Goal: Task Accomplishment & Management: Complete application form

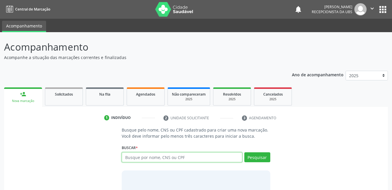
click at [168, 156] on input "text" at bounding box center [182, 157] width 120 height 10
type input "708108103762740"
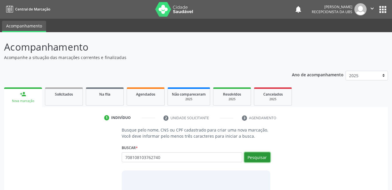
click at [250, 153] on button "Pesquisar" at bounding box center [257, 157] width 26 height 10
type input "708108103762740"
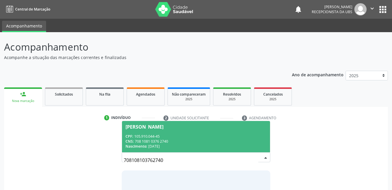
click at [245, 147] on div "Nascimento: [DATE]" at bounding box center [195, 145] width 141 height 5
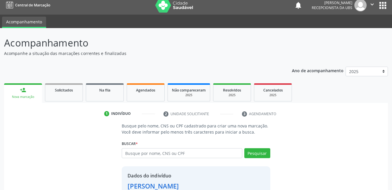
scroll to position [44, 0]
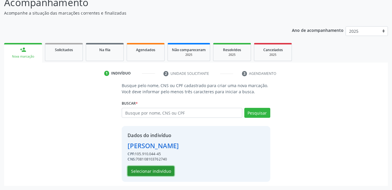
click at [148, 171] on button "Selecionar indivíduo" at bounding box center [150, 171] width 47 height 10
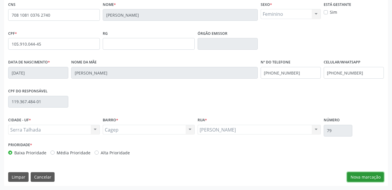
click at [365, 173] on button "Nova marcação" at bounding box center [365, 177] width 37 height 10
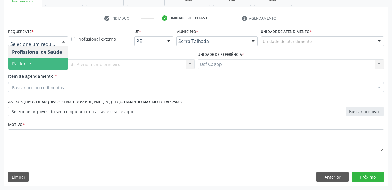
click at [53, 63] on span "Paciente" at bounding box center [37, 64] width 59 height 12
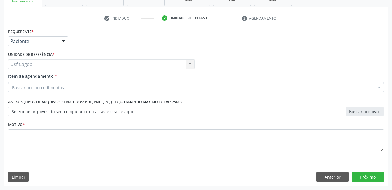
click at [83, 90] on div "Buscar por procedimentos" at bounding box center [195, 87] width 375 height 12
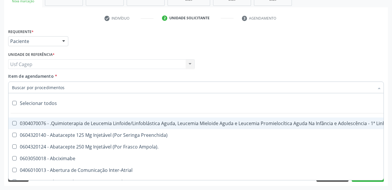
click at [81, 88] on input "Item de agendamento *" at bounding box center [193, 87] width 362 height 12
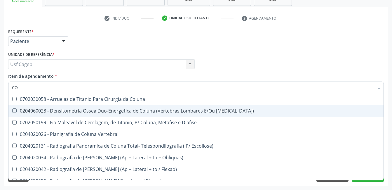
type input "C"
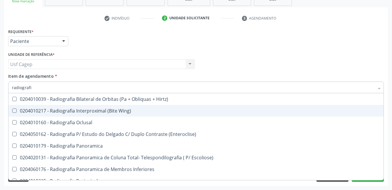
type input "radiografia"
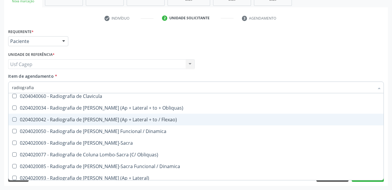
scroll to position [292, 0]
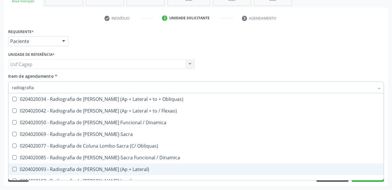
click at [144, 171] on div "0204020093 - Radiografia de [PERSON_NAME] (Ap + Lateral)" at bounding box center [196, 168] width 368 height 5
click at [143, 172] on span "0204020093 - Radiografia de [PERSON_NAME] (Ap + Lateral)" at bounding box center [195, 169] width 375 height 12
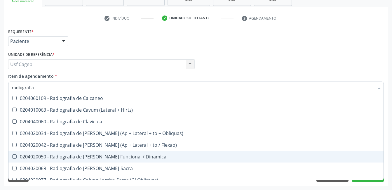
scroll to position [287, 0]
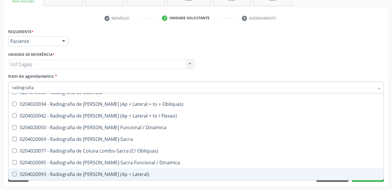
click at [171, 175] on div "0204020093 - Radiografia de [PERSON_NAME] (Ap + Lateral)" at bounding box center [196, 173] width 368 height 5
checkbox Lateral\) "true"
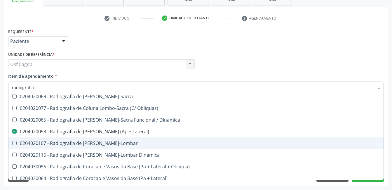
scroll to position [316, 0]
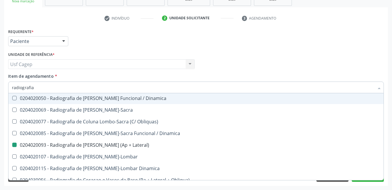
click at [270, 72] on div "Profissional Solicitante Por favor, selecione a Unidade de Atendimento primeiro…" at bounding box center [196, 61] width 378 height 23
checkbox Wing\) "true"
checkbox Lateral\) "false"
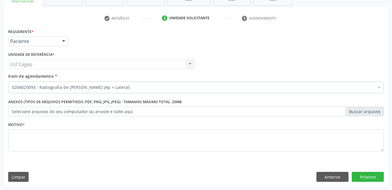
scroll to position [0, 0]
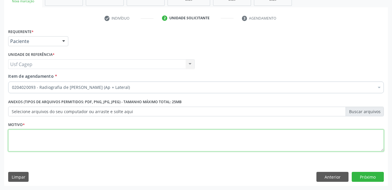
click at [203, 145] on textarea at bounding box center [195, 140] width 375 height 22
type textarea "."
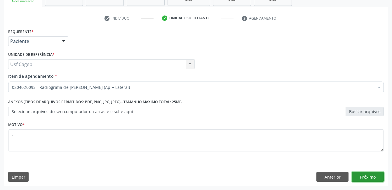
click at [366, 178] on button "Próximo" at bounding box center [367, 176] width 32 height 10
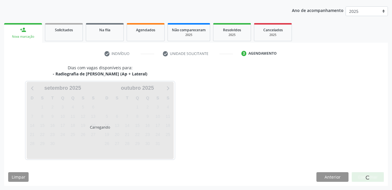
scroll to position [64, 0]
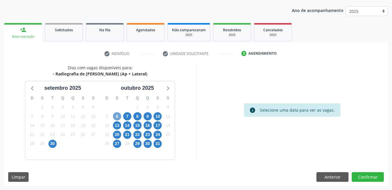
click at [118, 117] on span "6" at bounding box center [117, 116] width 8 height 8
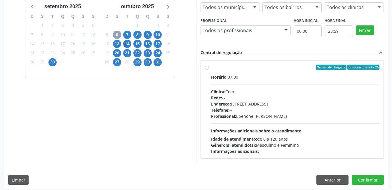
scroll to position [148, 0]
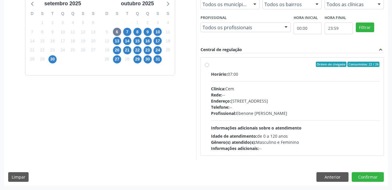
click at [261, 127] on span "Informações adicionais sobre o atendimento" at bounding box center [256, 128] width 90 height 6
click at [209, 67] on input "Ordem de chegada Consumidos: 22 / 26 Horário: 07:00 Clínica: Cem Rede: -- Ender…" at bounding box center [207, 64] width 4 height 5
radio input "true"
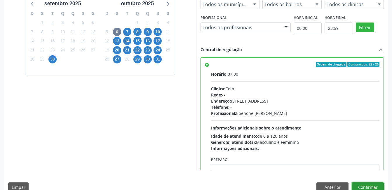
click at [367, 185] on button "Confirmar" at bounding box center [367, 187] width 32 height 10
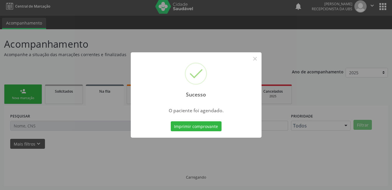
scroll to position [3, 0]
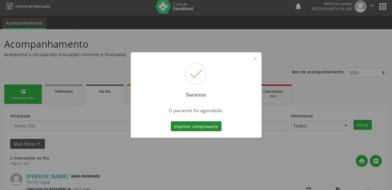
click at [188, 125] on button "Imprimir comprovante" at bounding box center [196, 126] width 51 height 10
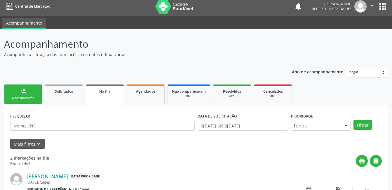
click at [34, 101] on link "person_add Nova marcação" at bounding box center [23, 94] width 38 height 20
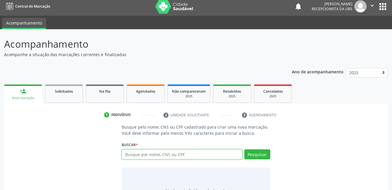
click at [148, 155] on input "text" at bounding box center [182, 154] width 120 height 10
type input "988004945639843"
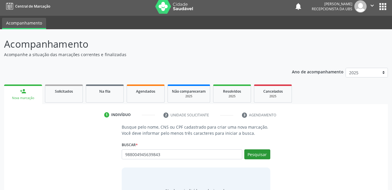
drag, startPoint x: 272, startPoint y: 153, endPoint x: 269, endPoint y: 149, distance: 4.8
click at [270, 151] on div "Busque pelo nome, CNS ou CPF cadastrado para criar uma nova marcação. Você deve…" at bounding box center [196, 169] width 156 height 90
click at [258, 150] on button "Pesquisar" at bounding box center [257, 154] width 26 height 10
type input "988004945639843"
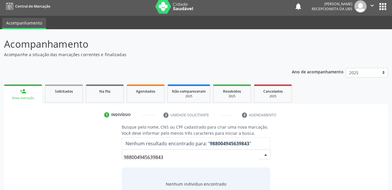
click at [244, 156] on input "988004945639843" at bounding box center [191, 157] width 134 height 12
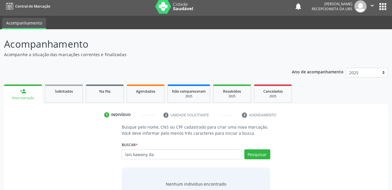
type input "lais kawany da"
click at [156, 155] on input "lais kawany da" at bounding box center [182, 154] width 120 height 10
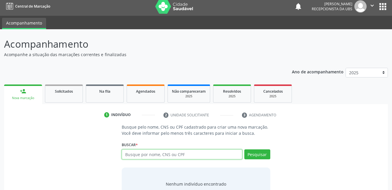
paste input "898004945639843"
type input "898004945639843"
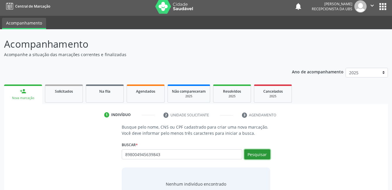
click at [260, 155] on button "Pesquisar" at bounding box center [257, 154] width 26 height 10
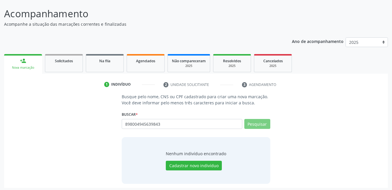
scroll to position [35, 0]
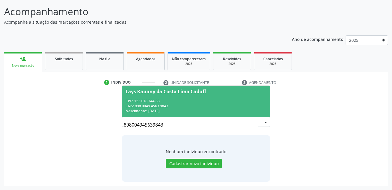
click at [207, 100] on div "CPF: 153.018.744-38" at bounding box center [195, 100] width 141 height 5
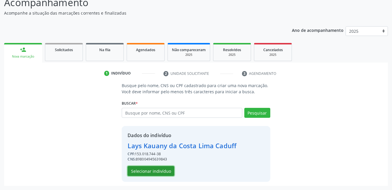
click at [161, 169] on button "Selecionar indivíduo" at bounding box center [150, 171] width 47 height 10
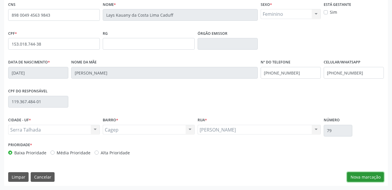
click at [357, 178] on button "Nova marcação" at bounding box center [365, 177] width 37 height 10
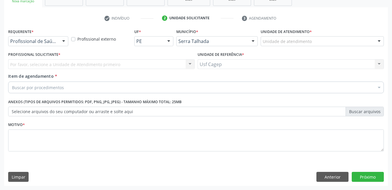
scroll to position [99, 0]
click at [52, 44] on div "Profissional de Saúde" at bounding box center [38, 41] width 60 height 10
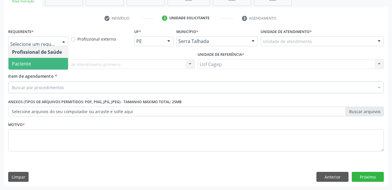
click at [55, 63] on span "Paciente" at bounding box center [37, 64] width 59 height 12
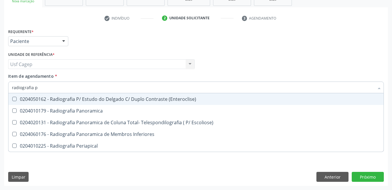
type input "radiografia"
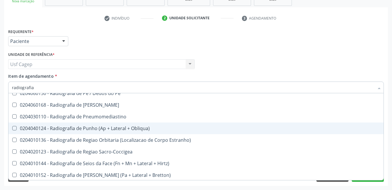
scroll to position [641, 0]
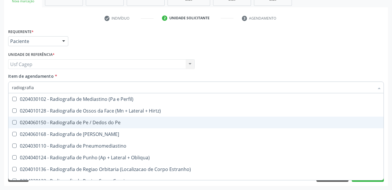
click at [223, 125] on span "0204060150 - Radiografia de Pe / Dedos do Pe" at bounding box center [195, 122] width 375 height 12
checkbox Pe "true"
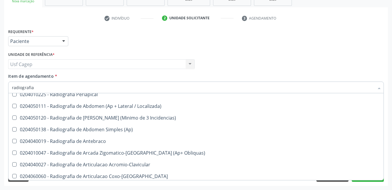
scroll to position [83, 0]
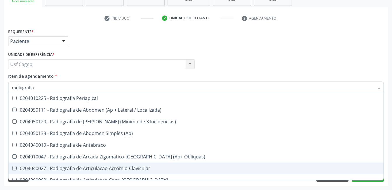
click at [385, 62] on div "Profissional Solicitante Por favor, selecione a Unidade de Atendimento primeiro…" at bounding box center [196, 61] width 378 height 23
checkbox Wing\) "true"
checkbox Pe "false"
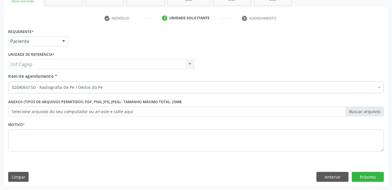
scroll to position [0, 0]
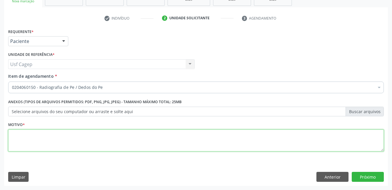
click at [290, 141] on textarea at bounding box center [195, 140] width 375 height 22
type textarea "."
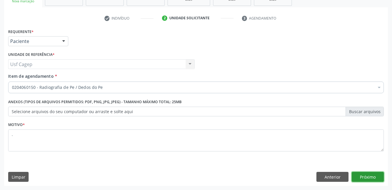
click at [362, 177] on button "Próximo" at bounding box center [367, 176] width 32 height 10
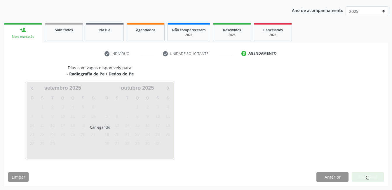
scroll to position [64, 0]
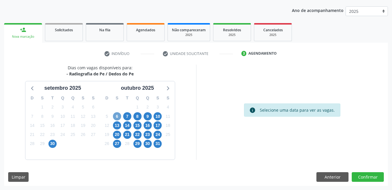
click at [118, 118] on span "6" at bounding box center [117, 116] width 8 height 8
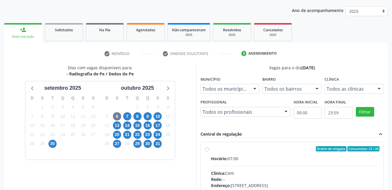
drag, startPoint x: 276, startPoint y: 161, endPoint x: 360, endPoint y: 123, distance: 92.5
click at [209, 151] on input "Ordem de chegada Consumidos: 23 / 26 Horário: 07:00 Clínica: Cem Rede: -- Ender…" at bounding box center [207, 148] width 4 height 5
radio input "true"
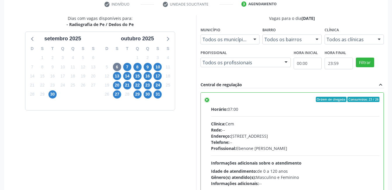
scroll to position [159, 0]
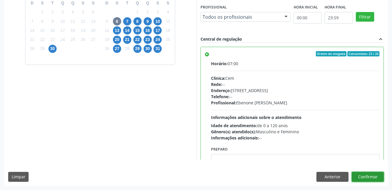
click at [376, 175] on button "Confirmar" at bounding box center [367, 176] width 32 height 10
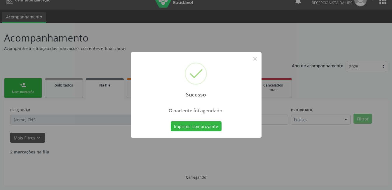
scroll to position [3, 0]
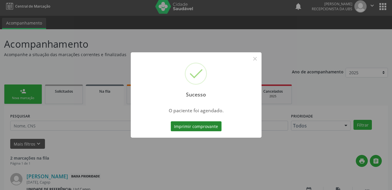
click at [192, 125] on button "Imprimir comprovante" at bounding box center [196, 126] width 51 height 10
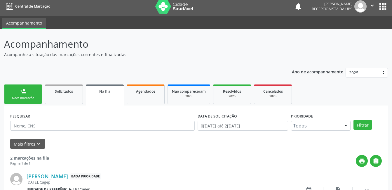
click at [27, 102] on link "person_add Nova marcação" at bounding box center [23, 94] width 38 height 20
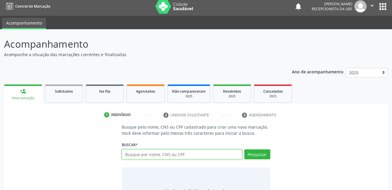
click at [165, 152] on input "text" at bounding box center [182, 154] width 120 height 10
type input "801434104346"
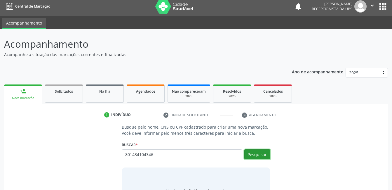
click at [265, 151] on button "Pesquisar" at bounding box center [257, 154] width 26 height 10
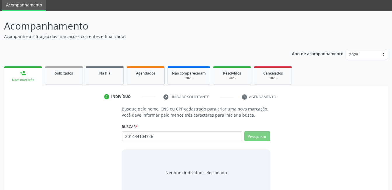
scroll to position [35, 0]
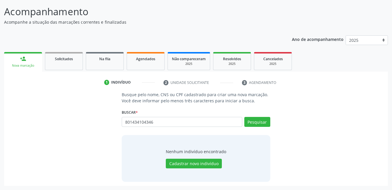
drag, startPoint x: 187, startPoint y: 127, endPoint x: 187, endPoint y: 121, distance: 6.1
click at [187, 125] on div "801434104346 Busque por nome, CNS ou CPF Nenhum resultado encontrado para: " 80…" at bounding box center [196, 124] width 148 height 14
click at [187, 121] on input "801434104346" at bounding box center [182, 122] width 120 height 10
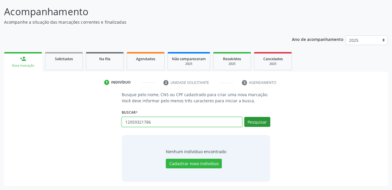
type input "12059321786"
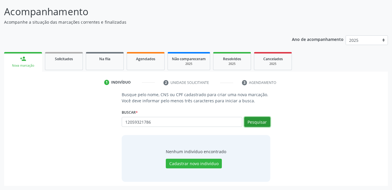
click at [255, 126] on button "Pesquisar" at bounding box center [257, 122] width 26 height 10
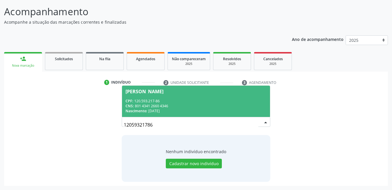
click at [195, 95] on span "Stefania Bispo dos Santos CPF: 120.593.217-86 CNS: 801 4341 2660 4346 Nasciment…" at bounding box center [196, 100] width 148 height 31
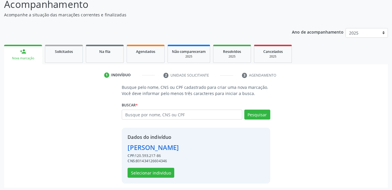
scroll to position [44, 0]
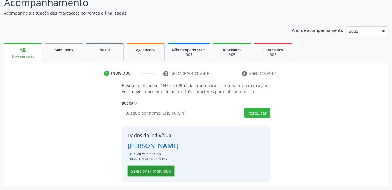
click at [161, 168] on button "Selecionar indivíduo" at bounding box center [150, 171] width 47 height 10
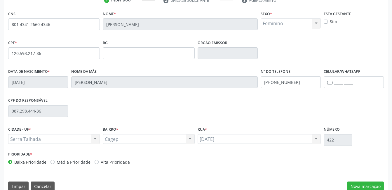
scroll to position [127, 0]
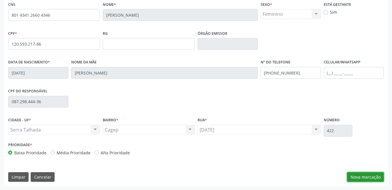
click at [354, 173] on button "Nova marcação" at bounding box center [365, 177] width 37 height 10
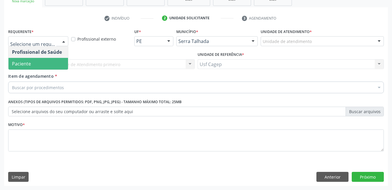
click at [44, 61] on span "Paciente" at bounding box center [37, 64] width 59 height 12
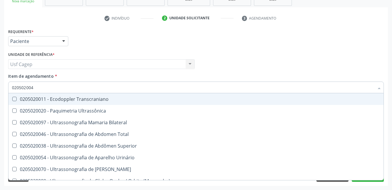
type input "0205020046"
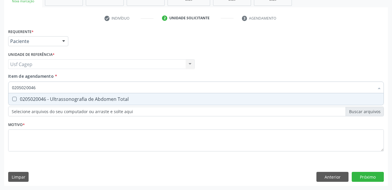
click at [86, 101] on div "0205020046 - Ultrassonografia de Abdomen Total" at bounding box center [196, 99] width 368 height 5
checkbox Total "true"
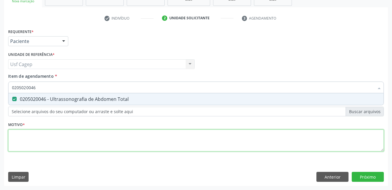
click at [95, 144] on div "Requerente * Paciente Profissional de Saúde Paciente Nenhum resultado encontrad…" at bounding box center [195, 93] width 375 height 132
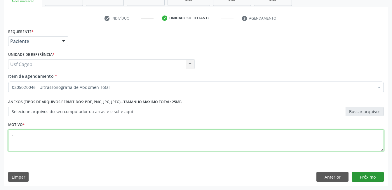
type textarea "."
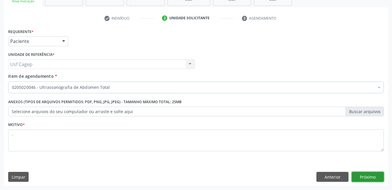
click at [359, 180] on button "Próximo" at bounding box center [367, 176] width 32 height 10
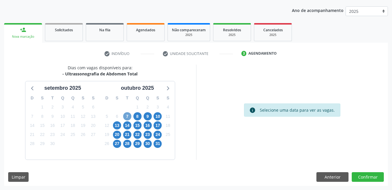
click at [126, 117] on span "7" at bounding box center [127, 116] width 8 height 8
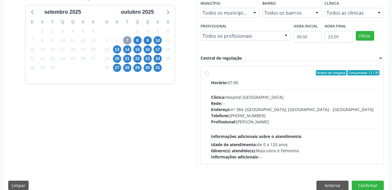
scroll to position [148, 0]
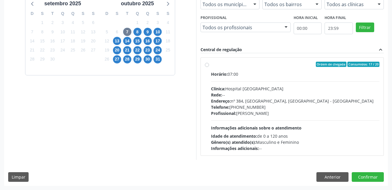
click at [283, 118] on div "Horário: 07:00 Clínica: Hospital Sao Francisco Rede: -- Endereço: nº 384, Varze…" at bounding box center [295, 111] width 169 height 80
click at [209, 67] on input "Ordem de chegada Consumidos: 17 / 20 Horário: 07:00 Clínica: Hospital Sao Franc…" at bounding box center [207, 64] width 4 height 5
radio input "true"
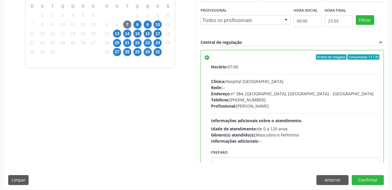
scroll to position [159, 0]
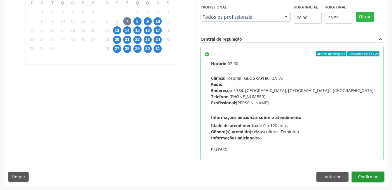
click at [371, 181] on button "Confirmar" at bounding box center [367, 176] width 32 height 10
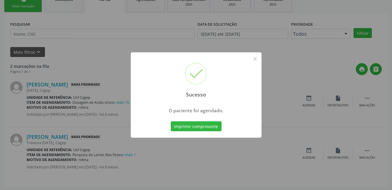
scroll to position [3, 0]
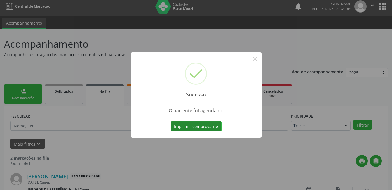
click at [198, 124] on button "Imprimir comprovante" at bounding box center [196, 126] width 51 height 10
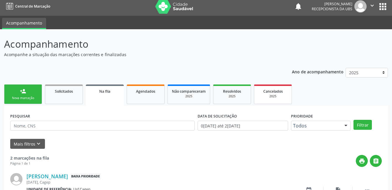
drag, startPoint x: 22, startPoint y: 92, endPoint x: 271, endPoint y: 100, distance: 249.4
click at [22, 92] on div "person_add" at bounding box center [23, 91] width 6 height 6
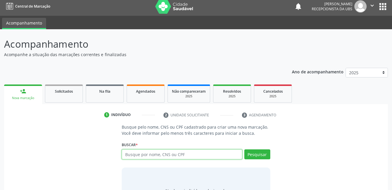
click at [192, 154] on input "text" at bounding box center [182, 154] width 120 height 10
type input "13924816433"
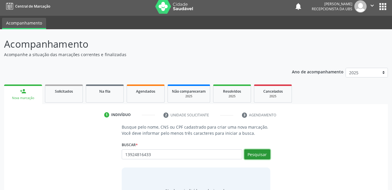
click at [264, 155] on button "Pesquisar" at bounding box center [257, 154] width 26 height 10
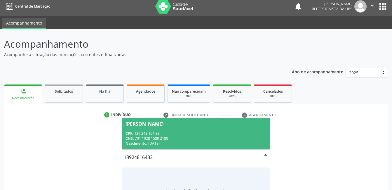
click at [204, 140] on div "CNS: 701 1028 1589 2180" at bounding box center [195, 138] width 141 height 5
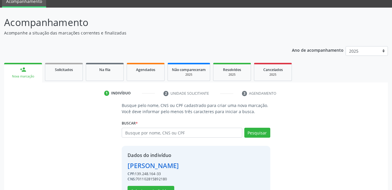
scroll to position [44, 0]
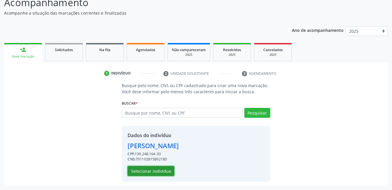
click at [164, 171] on button "Selecionar indivíduo" at bounding box center [150, 171] width 47 height 10
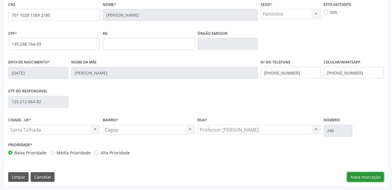
click at [364, 174] on button "Nova marcação" at bounding box center [365, 177] width 37 height 10
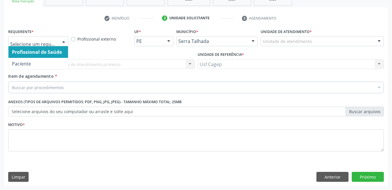
click at [65, 38] on div at bounding box center [63, 41] width 9 height 10
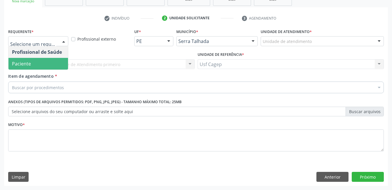
click at [53, 67] on span "Paciente" at bounding box center [37, 64] width 59 height 12
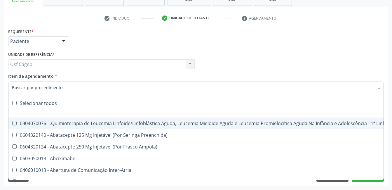
click at [71, 88] on div at bounding box center [195, 87] width 375 height 12
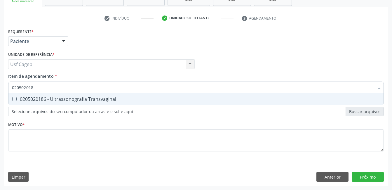
type input "0205020186"
click at [83, 97] on div "0205020186 - Ultrassonografia Transvaginal" at bounding box center [196, 99] width 368 height 5
checkbox Transvaginal "true"
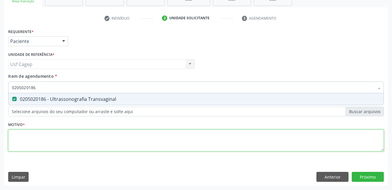
click at [94, 140] on div "Requerente * Paciente Profissional de Saúde Paciente Nenhum resultado encontrad…" at bounding box center [195, 93] width 375 height 132
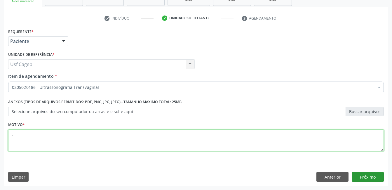
type textarea "."
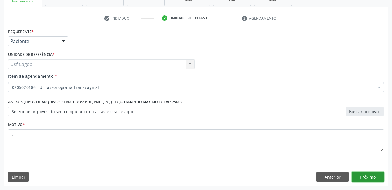
click at [368, 175] on button "Próximo" at bounding box center [367, 176] width 32 height 10
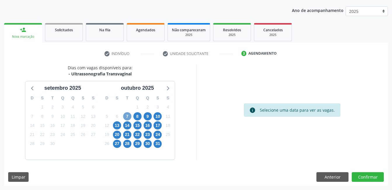
click at [127, 117] on span "7" at bounding box center [127, 116] width 8 height 8
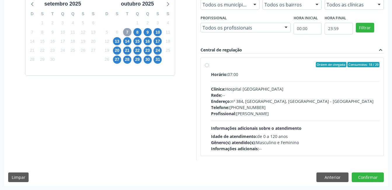
scroll to position [148, 0]
click at [147, 43] on span "16" at bounding box center [147, 41] width 8 height 8
click at [157, 38] on span "17" at bounding box center [157, 41] width 8 height 8
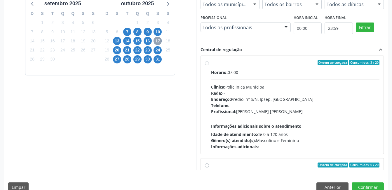
scroll to position [0, 0]
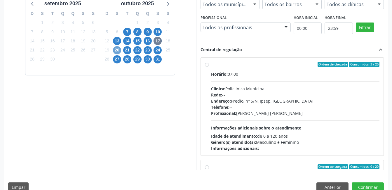
click at [118, 50] on span "20" at bounding box center [117, 50] width 8 height 8
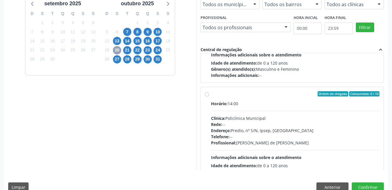
scroll to position [194, 0]
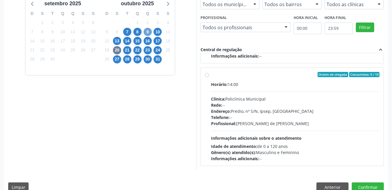
click at [147, 32] on span "9" at bounding box center [147, 32] width 8 height 8
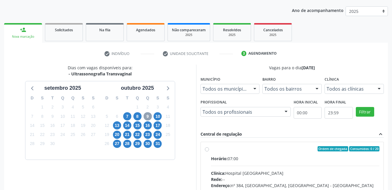
scroll to position [148, 0]
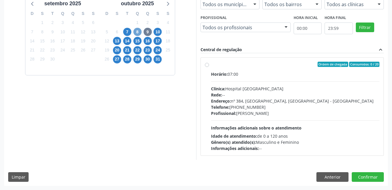
click at [136, 30] on span "8" at bounding box center [137, 32] width 8 height 8
click at [127, 33] on span "7" at bounding box center [127, 32] width 8 height 8
click at [156, 31] on span "10" at bounding box center [157, 32] width 8 height 8
click at [335, 173] on button "Anterior" at bounding box center [332, 177] width 32 height 10
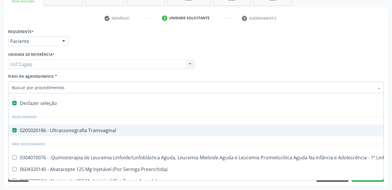
click at [29, 99] on div "Desfazer seleção" at bounding box center [238, 103] width 461 height 12
checkbox Transvaginal "false"
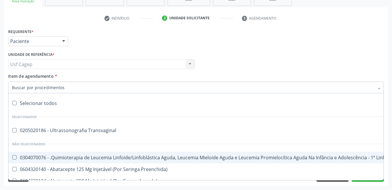
click at [321, 40] on div "Requerente * Paciente Profissional de Saúde Paciente Nenhum resultado encontrad…" at bounding box center [196, 38] width 378 height 23
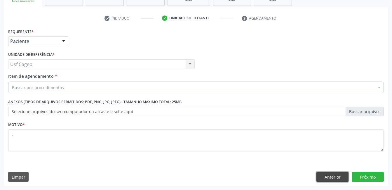
click at [329, 177] on button "Anterior" at bounding box center [332, 176] width 32 height 10
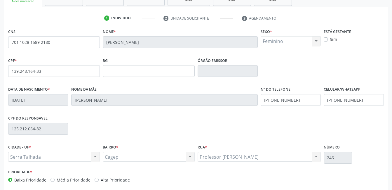
scroll to position [127, 0]
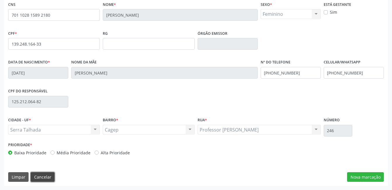
click at [47, 173] on button "Cancelar" at bounding box center [43, 177] width 24 height 10
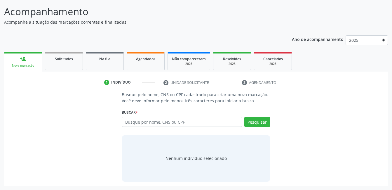
scroll to position [35, 0]
click at [180, 122] on input "text" at bounding box center [182, 122] width 120 height 10
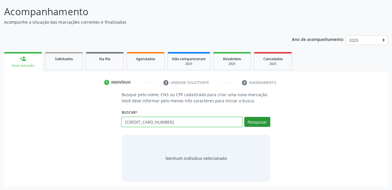
type input "163776891020008"
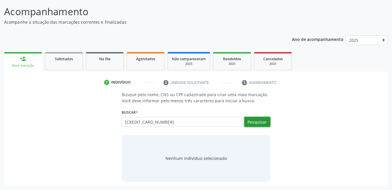
click at [266, 125] on button "Pesquisar" at bounding box center [257, 122] width 26 height 10
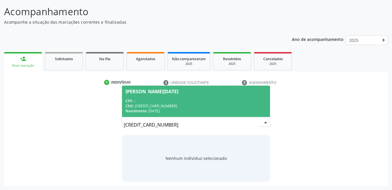
click at [178, 89] on div "Maria Lucia Magalhaes Melo" at bounding box center [151, 91] width 53 height 5
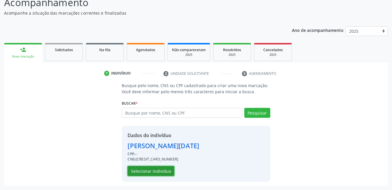
click at [170, 169] on button "Selecionar indivíduo" at bounding box center [150, 171] width 47 height 10
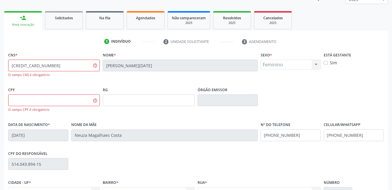
scroll to position [138, 0]
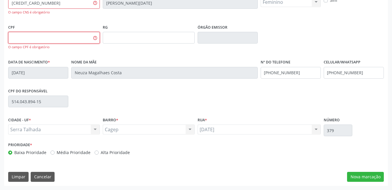
click at [81, 41] on input "text" at bounding box center [54, 38] width 92 height 12
type input "710.481.114-15"
click at [377, 179] on button "Nova marcação" at bounding box center [365, 176] width 37 height 10
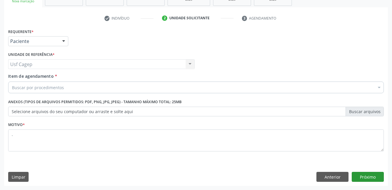
scroll to position [99, 0]
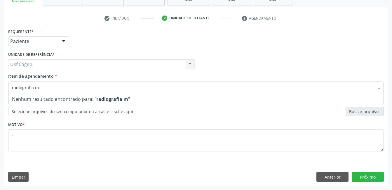
type input "radiografia"
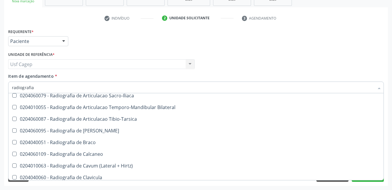
scroll to position [204, 0]
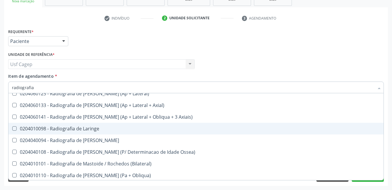
scroll to position [554, 0]
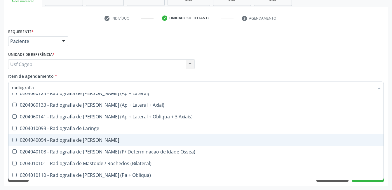
click at [151, 138] on div "0204040094 - Radiografia de [PERSON_NAME]" at bounding box center [196, 139] width 368 height 5
checkbox Mao "true"
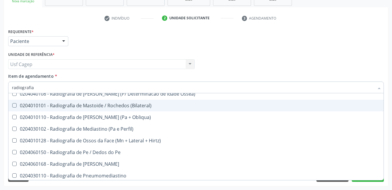
scroll to position [612, 0]
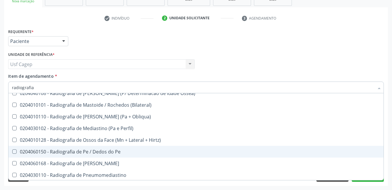
click at [159, 146] on span "0204060150 - Radiografia de Pe / Dedos do Pe" at bounding box center [195, 151] width 375 height 12
checkbox Pe "true"
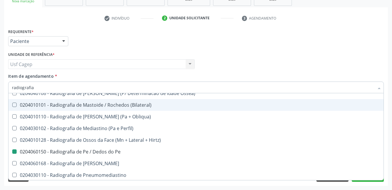
click at [310, 34] on div "Requerente * Paciente Profissional de Saúde Paciente Nenhum resultado encontrad…" at bounding box center [196, 38] width 378 height 23
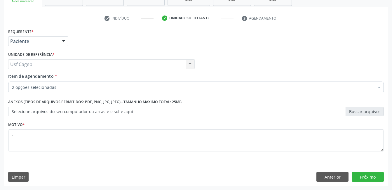
scroll to position [0, 0]
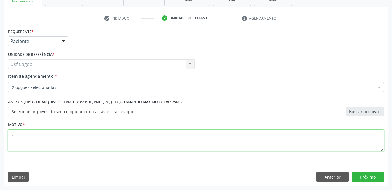
click at [221, 130] on textarea "." at bounding box center [195, 140] width 375 height 22
type textarea "."
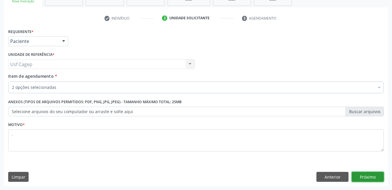
click at [377, 176] on button "Próximo" at bounding box center [367, 176] width 32 height 10
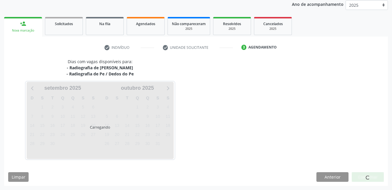
scroll to position [70, 0]
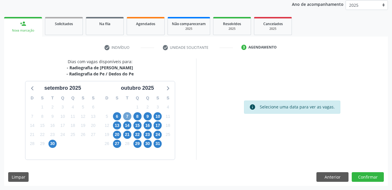
click at [125, 116] on span "7" at bounding box center [127, 116] width 8 height 8
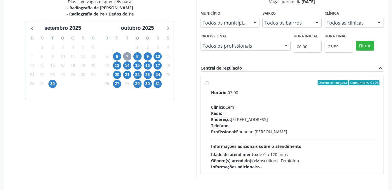
scroll to position [148, 0]
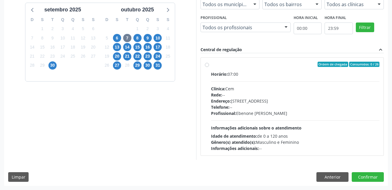
click at [266, 135] on div "Idade de atendimento: de 0 a 120 anos" at bounding box center [295, 136] width 169 height 6
click at [209, 67] on input "Ordem de chegada Consumidos: 0 / 26 Horário: 07:00 Clínica: Cem Rede: -- Endere…" at bounding box center [207, 64] width 4 height 5
radio input "true"
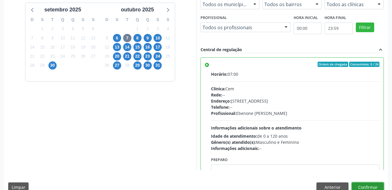
click at [377, 184] on button "Confirmar" at bounding box center [367, 187] width 32 height 10
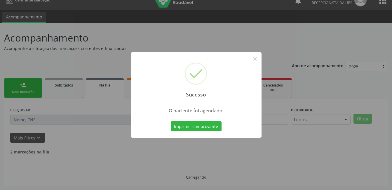
scroll to position [3, 0]
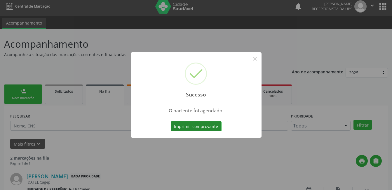
click at [205, 130] on button "Imprimir comprovante" at bounding box center [196, 126] width 51 height 10
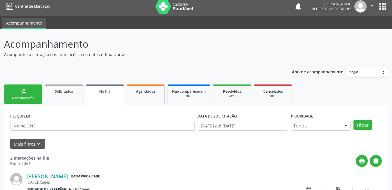
click at [28, 98] on div "Nova marcação" at bounding box center [22, 98] width 29 height 4
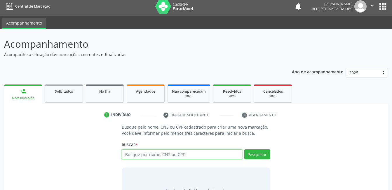
click at [190, 157] on input "text" at bounding box center [182, 154] width 120 height 10
type input "06322554476"
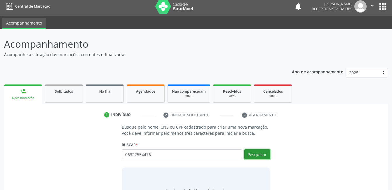
click at [263, 155] on button "Pesquisar" at bounding box center [257, 154] width 26 height 10
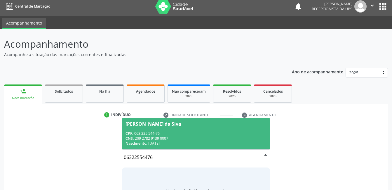
click at [204, 135] on div "CPF: 063.225.544-76" at bounding box center [195, 133] width 141 height 5
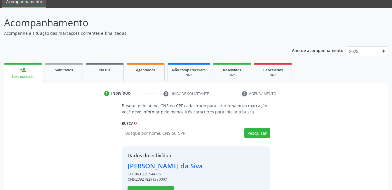
scroll to position [44, 0]
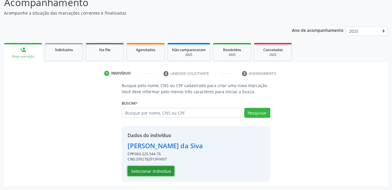
click at [158, 171] on button "Selecionar indivíduo" at bounding box center [150, 171] width 47 height 10
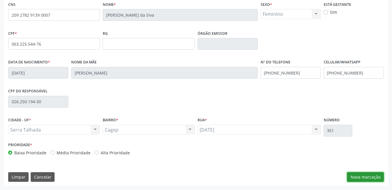
click at [360, 176] on button "Nova marcação" at bounding box center [365, 177] width 37 height 10
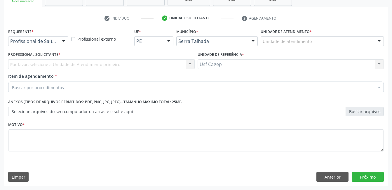
scroll to position [99, 0]
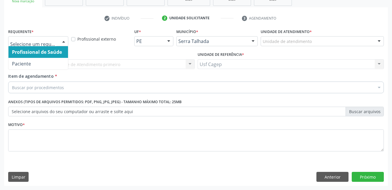
click at [62, 43] on div at bounding box center [63, 41] width 9 height 10
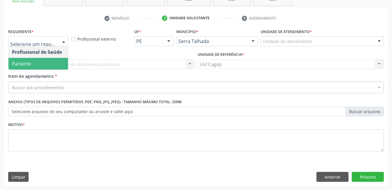
click at [59, 69] on span "Paciente" at bounding box center [37, 64] width 59 height 12
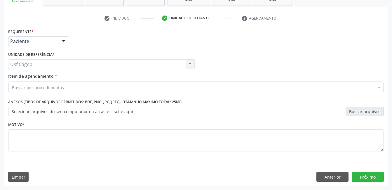
drag, startPoint x: 64, startPoint y: 75, endPoint x: 64, endPoint y: 85, distance: 9.9
click at [64, 85] on div "Item de agendamento * Buscar por procedimentos Selecionar todos 0304070076 - .Q…" at bounding box center [195, 82] width 375 height 18
drag, startPoint x: 64, startPoint y: 85, endPoint x: 62, endPoint y: 89, distance: 4.7
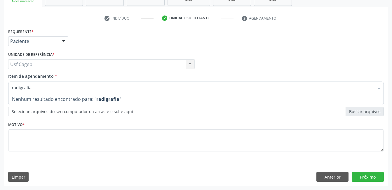
click at [20, 87] on input "radigrafia" at bounding box center [193, 87] width 362 height 12
type input "radiografia"
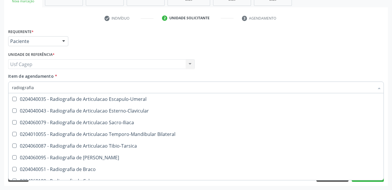
scroll to position [233, 0]
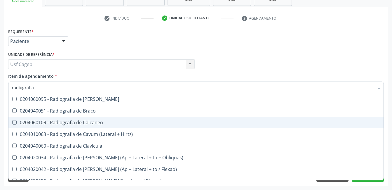
click at [116, 124] on div "0204060109 - Radiografia de Calcaneo" at bounding box center [196, 122] width 368 height 5
checkbox Calcaneo "true"
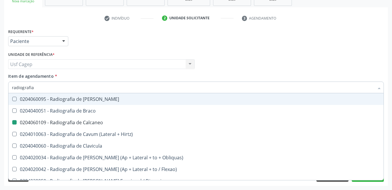
click at [135, 68] on div "Usf Cagep Usf Cagep Nenhum resultado encontrado para: " " Não há nenhuma opção …" at bounding box center [101, 64] width 186 height 10
checkbox Wing\) "true"
checkbox Calcaneo "false"
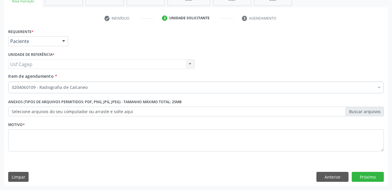
scroll to position [0, 0]
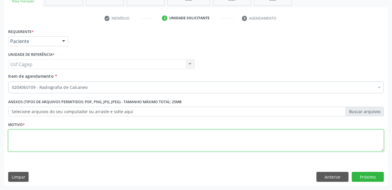
click at [136, 136] on textarea at bounding box center [195, 140] width 375 height 22
type textarea "."
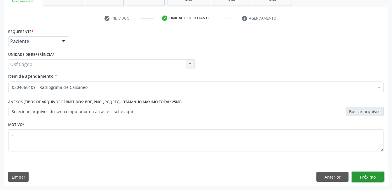
click at [355, 174] on button "Próximo" at bounding box center [367, 176] width 32 height 10
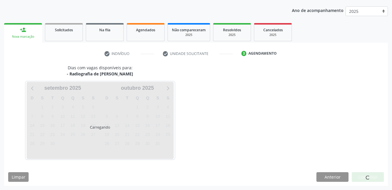
scroll to position [64, 0]
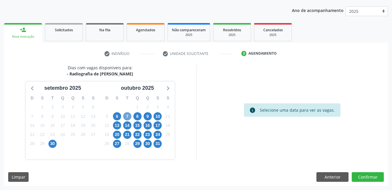
click at [124, 115] on span "7" at bounding box center [127, 116] width 8 height 8
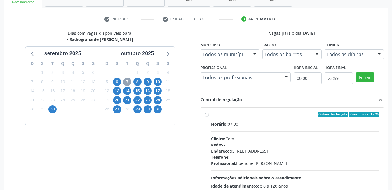
scroll to position [148, 0]
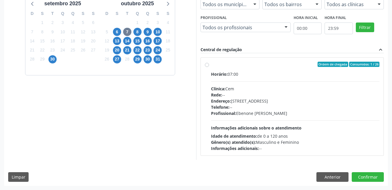
click at [353, 121] on div "Horário: 07:00 Clínica: Cem Rede: -- Endereço: [STREET_ADDRESS] Telefone: -- Pr…" at bounding box center [295, 111] width 169 height 80
click at [209, 67] on input "Ordem de chegada Consumidos: 1 / 26 Horário: 07:00 Clínica: Cem Rede: -- Endere…" at bounding box center [207, 64] width 4 height 5
radio input "true"
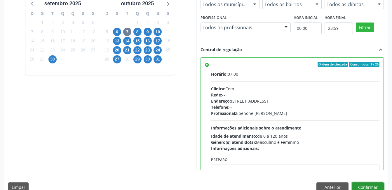
click at [366, 186] on button "Confirmar" at bounding box center [367, 187] width 32 height 10
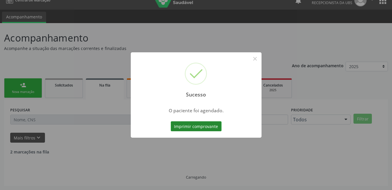
scroll to position [3, 0]
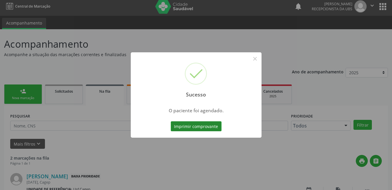
click at [180, 123] on button "Imprimir comprovante" at bounding box center [196, 126] width 51 height 10
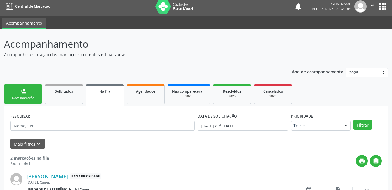
drag, startPoint x: 24, startPoint y: 105, endPoint x: 26, endPoint y: 98, distance: 7.0
click at [24, 105] on ul "person_add Nova marcação Solicitados Na fila Agendados Não compareceram 2025 Re…" at bounding box center [195, 94] width 383 height 22
click at [28, 93] on link "person_add Nova marcação" at bounding box center [23, 94] width 38 height 20
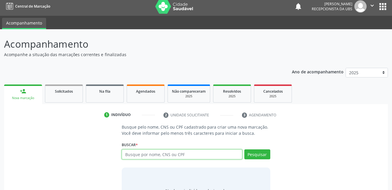
click at [188, 154] on input "text" at bounding box center [182, 154] width 120 height 10
type input "705403451700591"
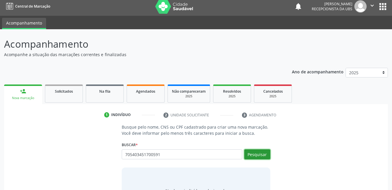
click at [255, 156] on button "Pesquisar" at bounding box center [257, 154] width 26 height 10
type input "705403451700591"
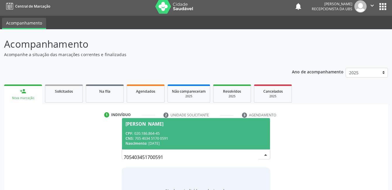
click at [242, 144] on div "Nascimento: 16/11/1973" at bounding box center [195, 143] width 141 height 5
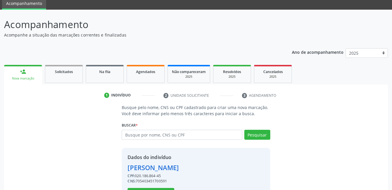
scroll to position [44, 0]
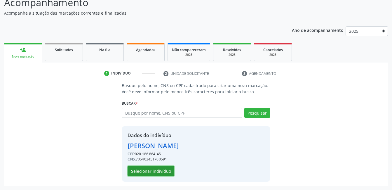
click at [159, 167] on button "Selecionar indivíduo" at bounding box center [150, 171] width 47 height 10
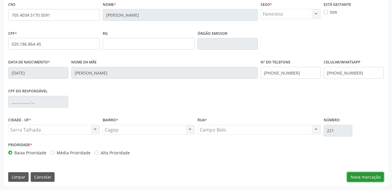
click at [367, 176] on button "Nova marcação" at bounding box center [365, 177] width 37 height 10
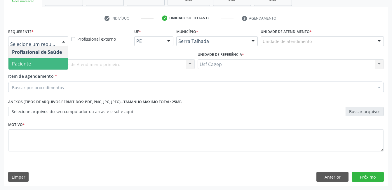
click at [42, 64] on span "Paciente" at bounding box center [37, 64] width 59 height 12
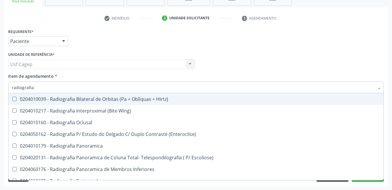
type input "radiografia"
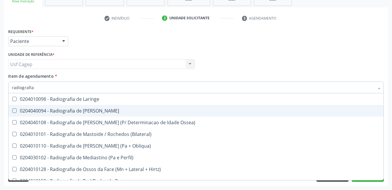
scroll to position [554, 0]
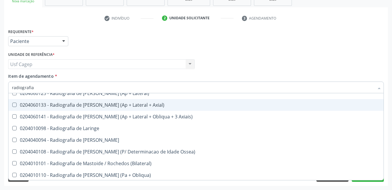
click at [180, 106] on div "0204060133 - Radiografia de [PERSON_NAME] (Ap + Lateral + Axial)" at bounding box center [196, 104] width 368 height 5
checkbox Axial\) "true"
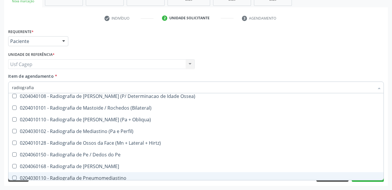
scroll to position [607, 0]
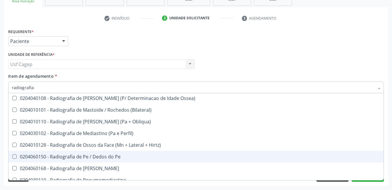
click at [209, 155] on div "0204060150 - Radiografia de Pe / Dedos do Pe" at bounding box center [196, 156] width 368 height 5
checkbox Pe "true"
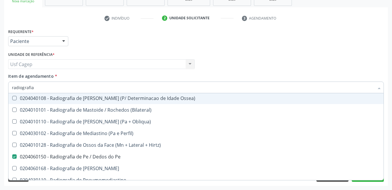
type input "radiografia d"
checkbox Lateral\) "true"
checkbox Axial\) "false"
checkbox Axiais\) "true"
checkbox Pe "false"
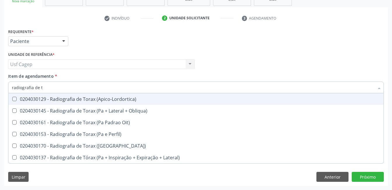
scroll to position [0, 0]
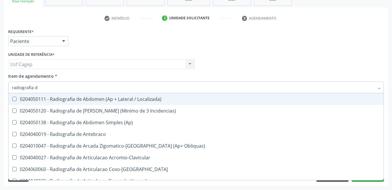
type input "radiografia"
checkbox Axial\) "false"
checkbox Hirtz\) "true"
checkbox Pe "false"
checkbox \(Apico-Lordortica\) "true"
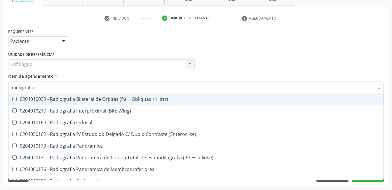
click at [251, 57] on div "Profissional Solicitante Por favor, selecione a Unidade de Atendimento primeiro…" at bounding box center [196, 61] width 378 height 23
checkbox Wing\) "true"
checkbox Oclusal "true"
checkbox Axial\) "false"
checkbox Pe "false"
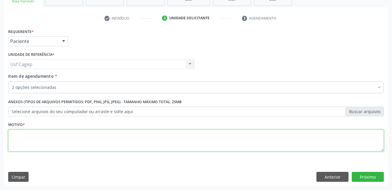
click at [334, 144] on textarea at bounding box center [195, 140] width 375 height 22
type textarea "."
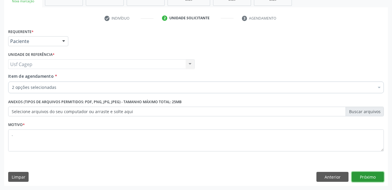
click at [377, 176] on button "Próximo" at bounding box center [367, 176] width 32 height 10
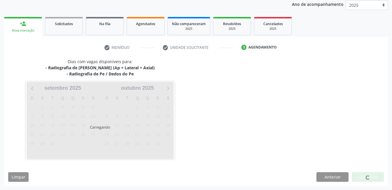
scroll to position [70, 0]
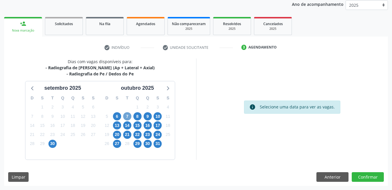
click at [127, 115] on span "7" at bounding box center [127, 116] width 8 height 8
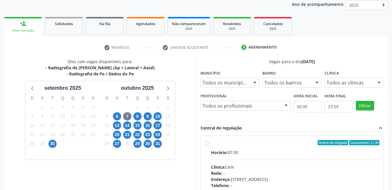
click at [260, 153] on div "Horário: 07:00" at bounding box center [295, 152] width 169 height 6
click at [209, 145] on input "Ordem de chegada Consumidos: 2 / 26 Horário: 07:00 Clínica: Cem Rede: -- Endere…" at bounding box center [207, 142] width 4 height 5
radio input "true"
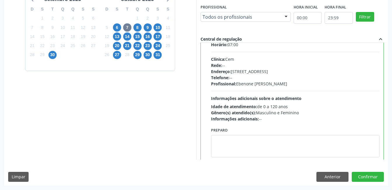
scroll to position [29, 0]
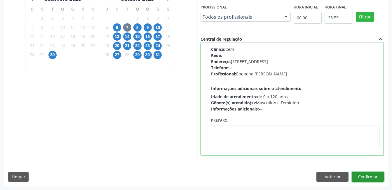
click at [369, 177] on button "Confirmar" at bounding box center [367, 176] width 32 height 10
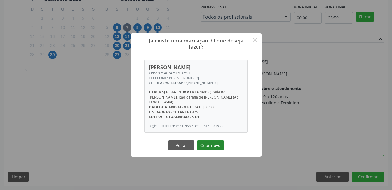
click at [216, 143] on button "Criar novo" at bounding box center [210, 145] width 27 height 10
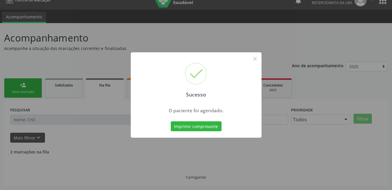
scroll to position [3, 0]
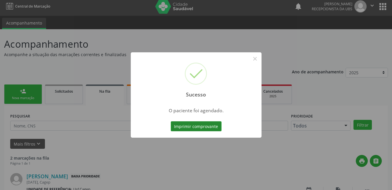
click at [217, 127] on button "Imprimir comprovante" at bounding box center [196, 126] width 51 height 10
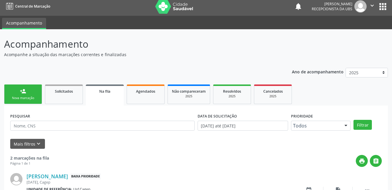
click at [28, 96] on div "Nova marcação" at bounding box center [22, 98] width 29 height 4
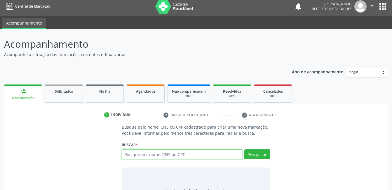
click at [155, 155] on input "text" at bounding box center [182, 154] width 120 height 10
type input "898004173497557"
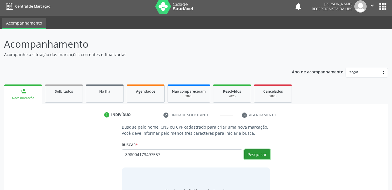
click at [264, 151] on button "Pesquisar" at bounding box center [257, 154] width 26 height 10
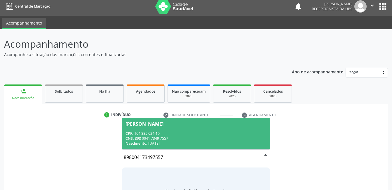
click at [250, 139] on div "CNS: 898 0041 7349 7557" at bounding box center [195, 138] width 141 height 5
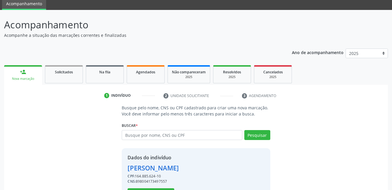
scroll to position [44, 0]
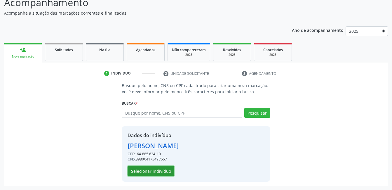
click at [157, 172] on button "Selecionar indivíduo" at bounding box center [150, 171] width 47 height 10
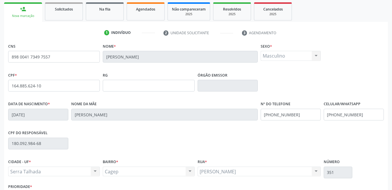
scroll to position [127, 0]
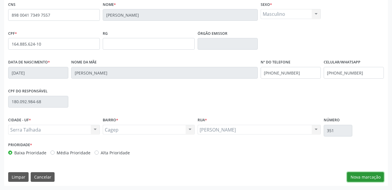
click at [375, 179] on button "Nova marcação" at bounding box center [365, 177] width 37 height 10
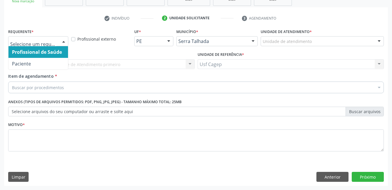
click at [39, 37] on div at bounding box center [38, 41] width 60 height 10
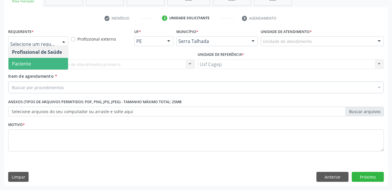
click at [40, 60] on span "Paciente" at bounding box center [37, 64] width 59 height 12
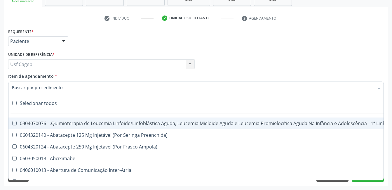
click at [132, 90] on input "Item de agendamento *" at bounding box center [193, 87] width 362 height 12
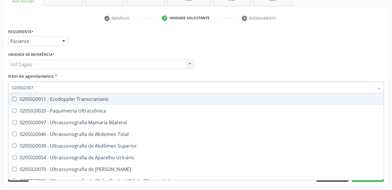
type input "0205020070"
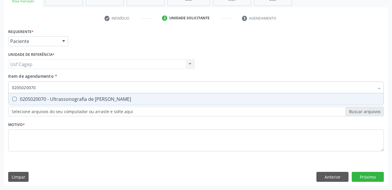
click at [128, 95] on span "0205020070 - Ultrassonografia de [PERSON_NAME]" at bounding box center [195, 99] width 375 height 12
checkbox Escrotal "true"
type input "0205020070"
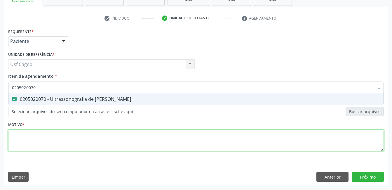
click at [140, 136] on div "Requerente * Paciente Profissional de Saúde Paciente Nenhum resultado encontrad…" at bounding box center [195, 93] width 375 height 132
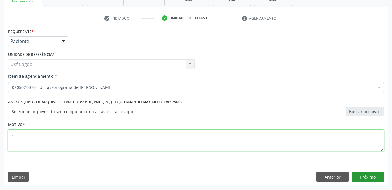
type textarea "."
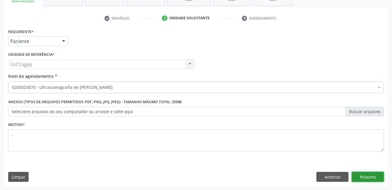
click at [367, 177] on button "Próximo" at bounding box center [367, 176] width 32 height 10
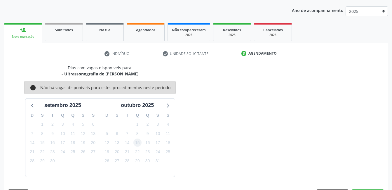
scroll to position [81, 0]
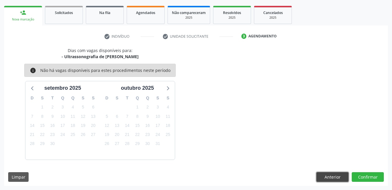
click at [333, 174] on button "Anterior" at bounding box center [332, 177] width 32 height 10
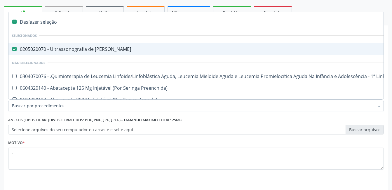
drag, startPoint x: 113, startPoint y: 104, endPoint x: 139, endPoint y: 122, distance: 32.1
click at [113, 104] on input "Item de agendamento *" at bounding box center [193, 105] width 362 height 12
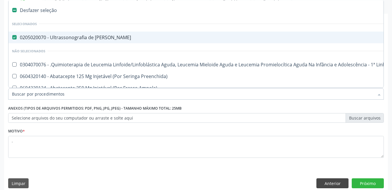
scroll to position [99, 0]
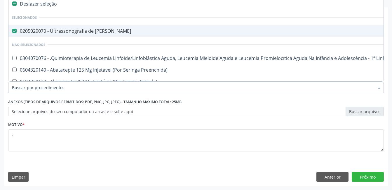
click at [350, 177] on div "Anterior Próximo" at bounding box center [349, 176] width 67 height 10
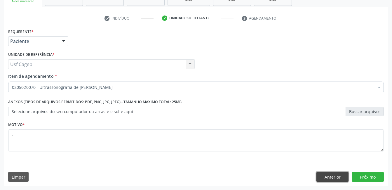
click at [331, 176] on button "Anterior" at bounding box center [332, 176] width 32 height 10
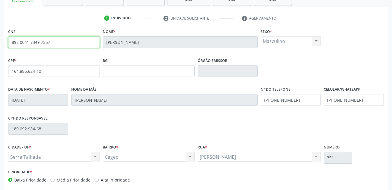
click at [83, 43] on input "898 0041 7349 7557" at bounding box center [54, 42] width 92 height 12
click at [82, 43] on input "898 0041 7349 7557" at bounding box center [54, 42] width 92 height 12
type input "898 0041 7349 755"
click at [70, 37] on input "898 0041 7349 755" at bounding box center [54, 42] width 92 height 12
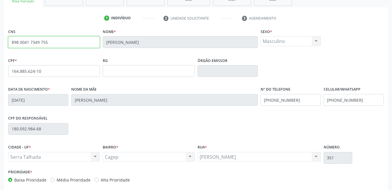
click at [70, 37] on input "898 0041 7349 755" at bounding box center [54, 42] width 92 height 12
click at [70, 43] on input "898 0041 7349 755" at bounding box center [54, 42] width 92 height 12
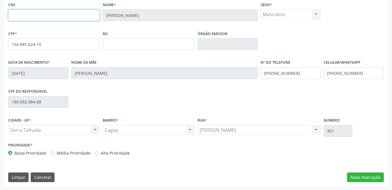
scroll to position [127, 0]
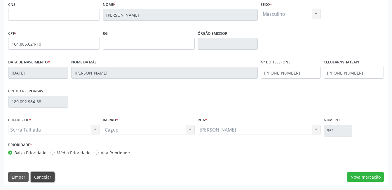
click at [42, 175] on button "Cancelar" at bounding box center [43, 177] width 24 height 10
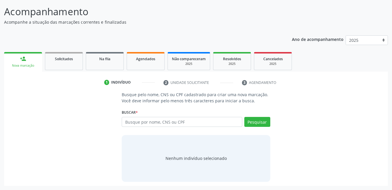
scroll to position [35, 0]
click at [141, 122] on input "text" at bounding box center [182, 122] width 120 height 10
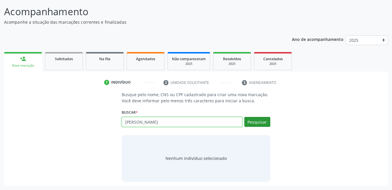
type input "joao galdino de souza filho"
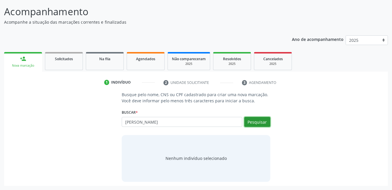
click at [259, 120] on button "Pesquisar" at bounding box center [257, 122] width 26 height 10
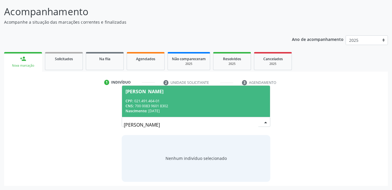
click at [199, 102] on div "CPF: 021.491.464-01" at bounding box center [195, 100] width 141 height 5
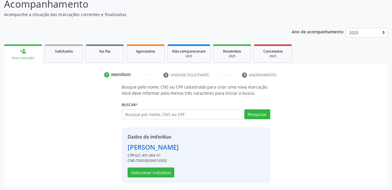
scroll to position [44, 0]
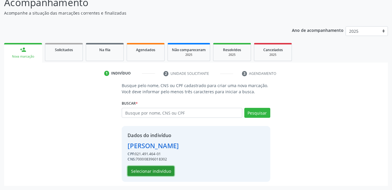
click at [159, 170] on button "Selecionar indivíduo" at bounding box center [150, 171] width 47 height 10
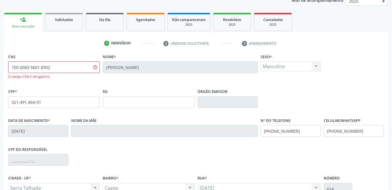
scroll to position [132, 0]
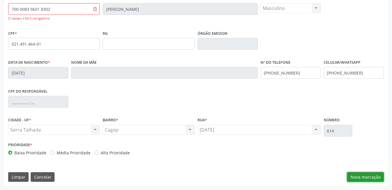
click at [360, 178] on button "Nova marcação" at bounding box center [365, 177] width 37 height 10
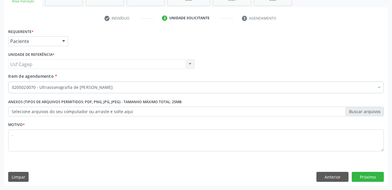
scroll to position [99, 0]
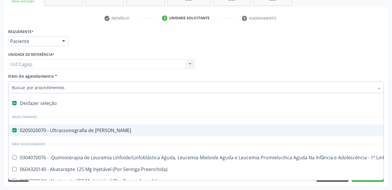
drag, startPoint x: 60, startPoint y: 103, endPoint x: 64, endPoint y: 91, distance: 12.6
click at [61, 101] on div "Desfazer seleção" at bounding box center [238, 103] width 461 height 12
checkbox Escrotal "false"
click at [64, 88] on input "Item de agendamento *" at bounding box center [193, 87] width 362 height 12
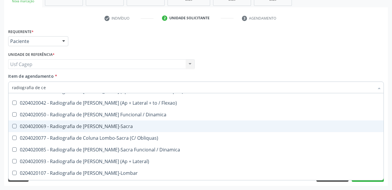
scroll to position [0, 0]
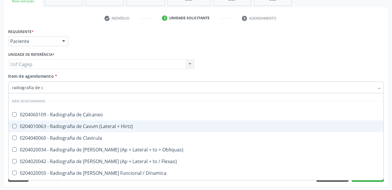
type input "radiografia de"
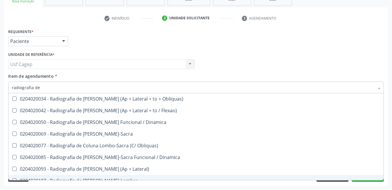
scroll to position [204, 0]
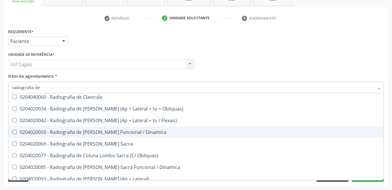
click at [132, 132] on div "0204020050 - Radiografia de Coluna Cervical Funcional / Dinamica" at bounding box center [196, 131] width 368 height 5
checkbox Dinamica "false"
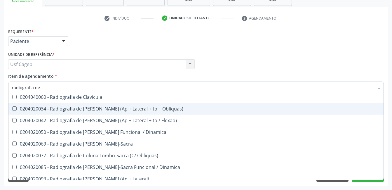
click at [132, 109] on div "0204020034 - Radiografia de Coluna Cervical (Ap + Lateral + to + Obliquas)" at bounding box center [196, 108] width 368 height 5
checkbox Obliquas\) "true"
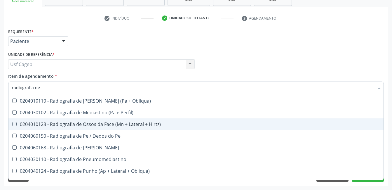
scroll to position [583, 0]
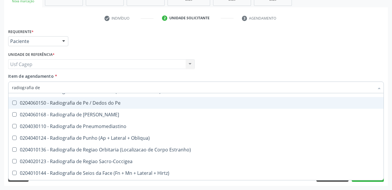
click at [114, 104] on div "0204060150 - Radiografia de Pe / Dedos do Pe" at bounding box center [196, 102] width 368 height 5
checkbox Pe "true"
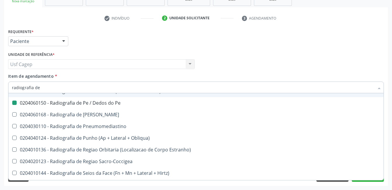
click at [124, 73] on div "Item de agendamento * radiografia de Desfazer seleção Não selecionados 02040501…" at bounding box center [195, 82] width 375 height 18
checkbox Localizada\) "true"
checkbox Incidencias\) "true"
checkbox Obliquas\) "false"
checkbox Pe "false"
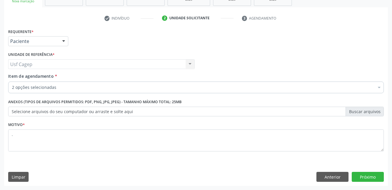
scroll to position [0, 0]
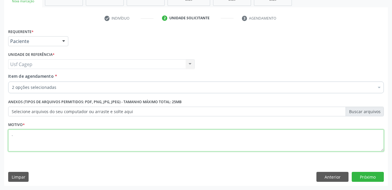
click at [124, 144] on textarea "." at bounding box center [195, 140] width 375 height 22
type textarea ".."
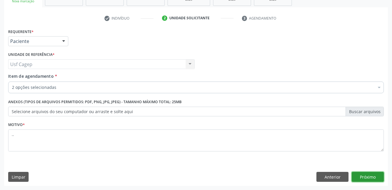
click at [368, 178] on button "Próximo" at bounding box center [367, 176] width 32 height 10
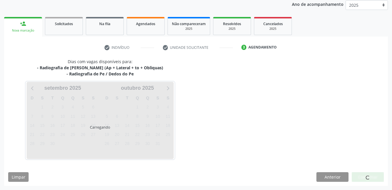
scroll to position [70, 0]
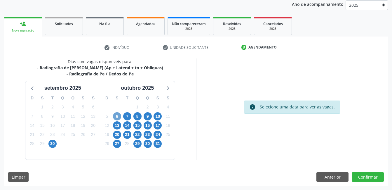
click at [117, 115] on span "6" at bounding box center [117, 116] width 8 height 8
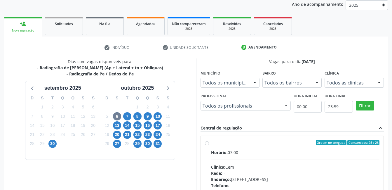
click at [278, 158] on div "Horário: 07:00 Clínica: Cem Rede: -- Endereço: Casa, nº 393, Nossa Senhora da P…" at bounding box center [295, 189] width 169 height 80
click at [209, 145] on input "Ordem de chegada Consumidos: 25 / 26 Horário: 07:00 Clínica: Cem Rede: -- Ender…" at bounding box center [207, 142] width 4 height 5
radio input "true"
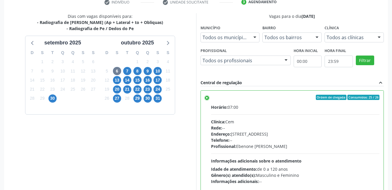
scroll to position [159, 0]
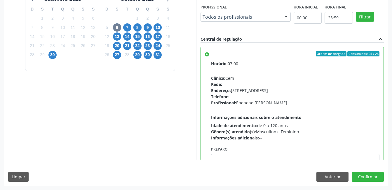
click at [132, 28] on div "8" at bounding box center [137, 27] width 10 height 9
click at [137, 28] on span "8" at bounding box center [137, 27] width 8 height 8
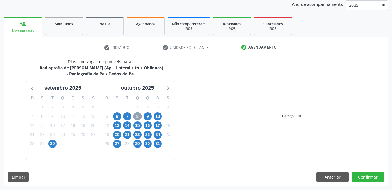
scroll to position [148, 0]
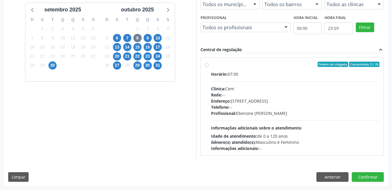
click at [312, 143] on div "Gênero(s) atendido(s): Masculino e Feminino" at bounding box center [295, 142] width 169 height 6
click at [209, 67] on input "Ordem de chegada Consumidos: 0 / 26 Horário: 07:00 Clínica: Cem Rede: -- Endere…" at bounding box center [207, 64] width 4 height 5
radio input "true"
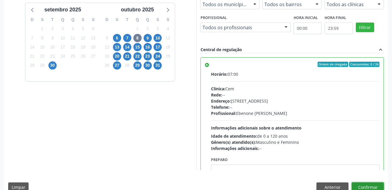
click at [364, 185] on button "Confirmar" at bounding box center [367, 187] width 32 height 10
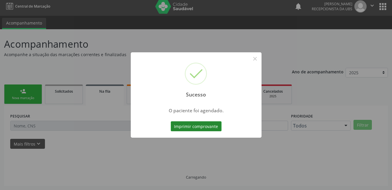
scroll to position [3, 0]
click at [187, 123] on button "Imprimir comprovante" at bounding box center [196, 126] width 51 height 10
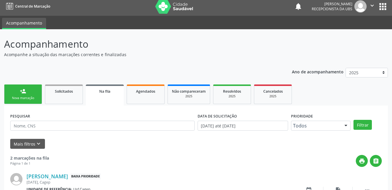
click at [37, 95] on link "person_add Nova marcação" at bounding box center [23, 94] width 38 height 20
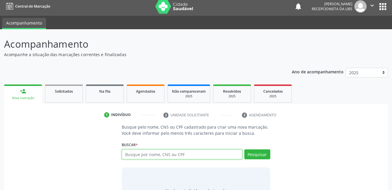
click at [134, 150] on input "text" at bounding box center [182, 154] width 120 height 10
type input "898002992456693"
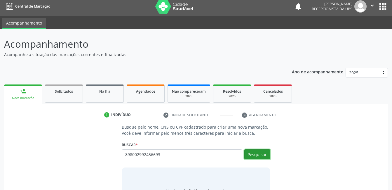
click at [253, 152] on button "Pesquisar" at bounding box center [257, 154] width 26 height 10
type input "898002992456693"
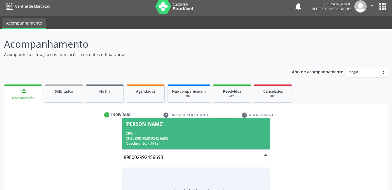
click at [260, 127] on span "Eliane Pereira da Silva CPF: -- CNS: 898 0029 9245 6693 Nascimento: 19/07/1979" at bounding box center [196, 133] width 148 height 31
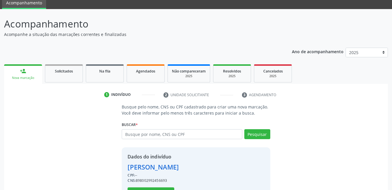
scroll to position [44, 0]
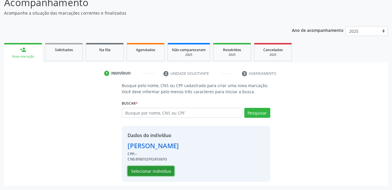
click at [150, 173] on button "Selecionar indivíduo" at bounding box center [150, 171] width 47 height 10
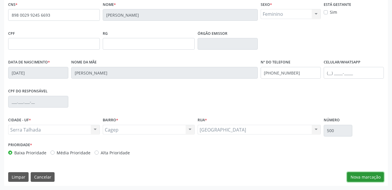
click at [359, 176] on button "Nova marcação" at bounding box center [365, 177] width 37 height 10
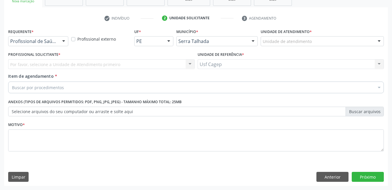
scroll to position [99, 0]
click at [57, 40] on div "Profissional de Saúde" at bounding box center [38, 41] width 60 height 10
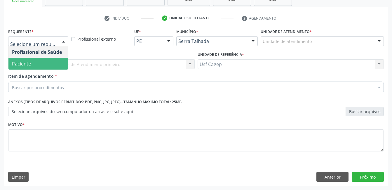
click at [57, 67] on span "Paciente" at bounding box center [37, 64] width 59 height 12
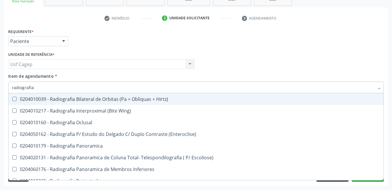
type input "radiografia"
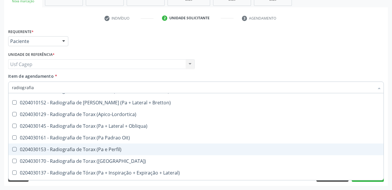
scroll to position [753, 0]
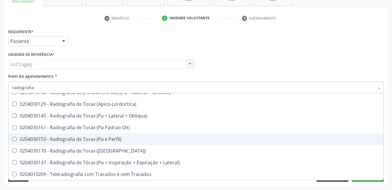
click at [123, 140] on div "0204030153 - Radiografia de Torax (Pa e Perfil)" at bounding box center [196, 138] width 368 height 5
checkbox Perfil\) "true"
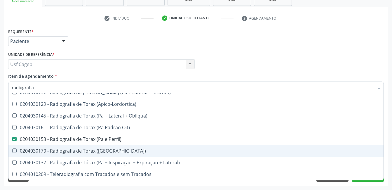
click at [121, 153] on span "0204030170 - Radiografia de Torax (Pa)" at bounding box center [195, 151] width 375 height 12
checkbox \(Pa\) "true"
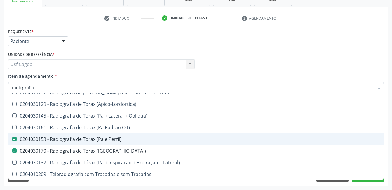
click at [156, 140] on div "0204030153 - Radiografia de Torax (Pa e Perfil)" at bounding box center [196, 138] width 368 height 5
checkbox Perfil\) "true"
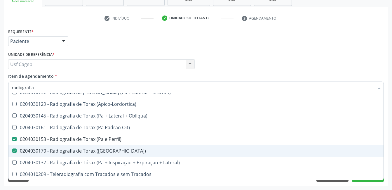
click at [154, 150] on div "0204030170 - Radiografia de Torax (Pa)" at bounding box center [196, 150] width 368 height 5
checkbox \(Pa\) "false"
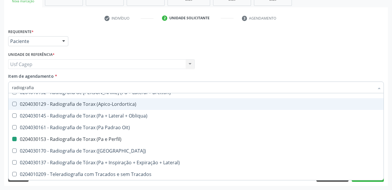
click at [351, 71] on div "Profissional Solicitante Por favor, selecione a Unidade de Atendimento primeiro…" at bounding box center [196, 61] width 378 height 23
checkbox Wing\) "true"
checkbox Perfil\) "false"
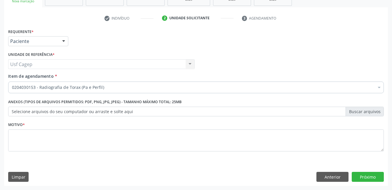
scroll to position [0, 0]
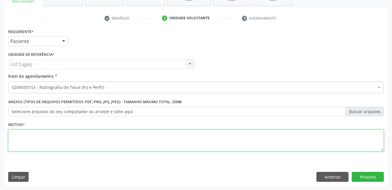
click at [328, 144] on textarea at bounding box center [195, 140] width 375 height 22
type textarea "."
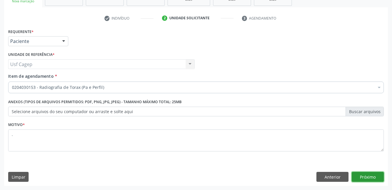
click at [375, 177] on button "Próximo" at bounding box center [367, 176] width 32 height 10
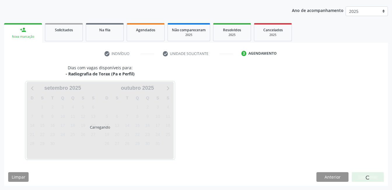
scroll to position [64, 0]
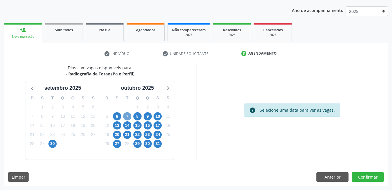
click at [130, 116] on span "7" at bounding box center [127, 116] width 8 height 8
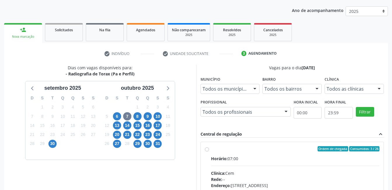
click at [316, 141] on div "Ordem de chegada Consumidos: 3 / 26 Horário: 07:00 Clínica: Cem Rede: -- Endere…" at bounding box center [291, 190] width 183 height 106
click at [317, 156] on div "Horário: 07:00" at bounding box center [295, 158] width 169 height 6
click at [209, 151] on input "Ordem de chegada Consumidos: 3 / 26 Horário: 07:00 Clínica: Cem Rede: -- Endere…" at bounding box center [207, 148] width 4 height 5
radio input "true"
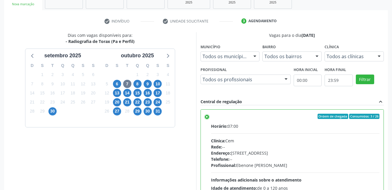
scroll to position [159, 0]
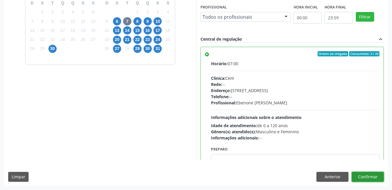
click at [368, 180] on button "Confirmar" at bounding box center [367, 176] width 32 height 10
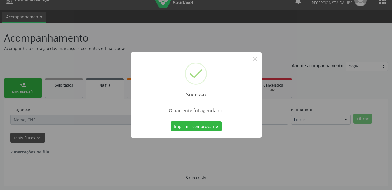
scroll to position [3, 0]
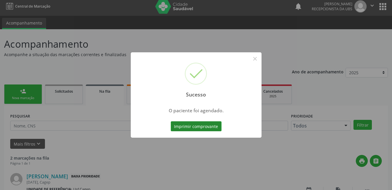
click at [172, 122] on button "Imprimir comprovante" at bounding box center [196, 126] width 51 height 10
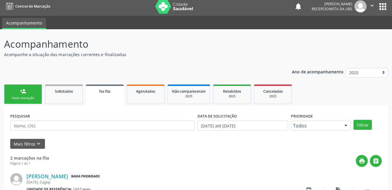
click at [27, 90] on link "person_add Nova marcação" at bounding box center [23, 94] width 38 height 20
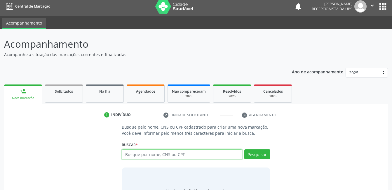
click at [176, 157] on input "text" at bounding box center [182, 154] width 120 height 10
type input "705002815851259"
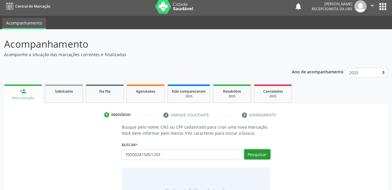
click at [259, 151] on button "Pesquisar" at bounding box center [257, 154] width 26 height 10
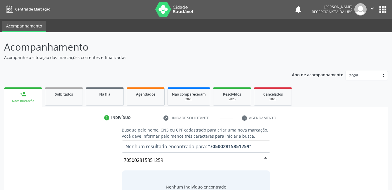
scroll to position [35, 0]
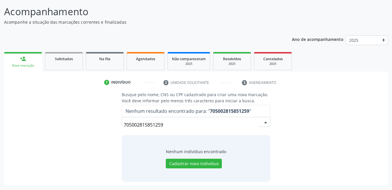
click at [187, 126] on input "705002815851259" at bounding box center [191, 125] width 134 height 12
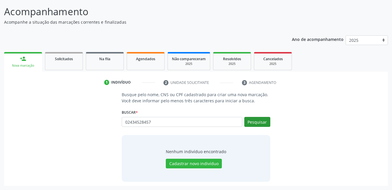
type input "02434528457"
click at [267, 125] on button "Pesquisar" at bounding box center [257, 122] width 26 height 10
click at [208, 162] on button "Cadastrar novo indivíduo" at bounding box center [194, 163] width 56 height 10
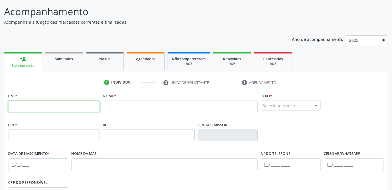
click at [61, 107] on input "text" at bounding box center [54, 106] width 92 height 12
type input "705 0028 1585 1259"
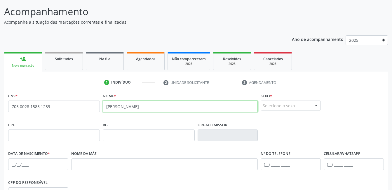
type input "luiz antonio de menezes"
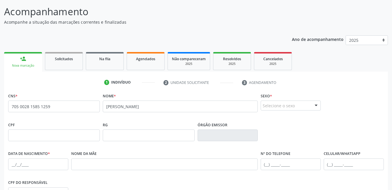
click at [288, 102] on div "Selecione o sexo" at bounding box center [290, 105] width 60 height 10
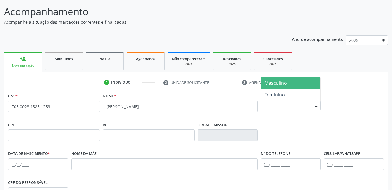
click at [285, 84] on span "Masculino" at bounding box center [275, 83] width 22 height 6
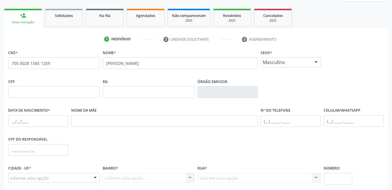
scroll to position [123, 0]
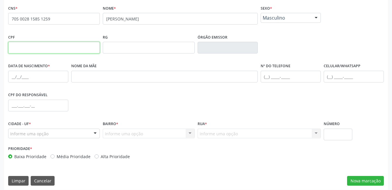
click at [51, 44] on input "text" at bounding box center [54, 48] width 92 height 12
type input "024.345.284-57"
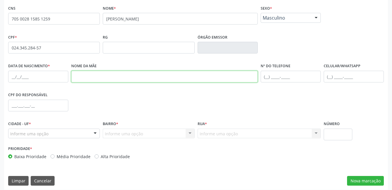
click at [150, 75] on input "text" at bounding box center [164, 77] width 186 height 12
type input "maria jose de menezes"
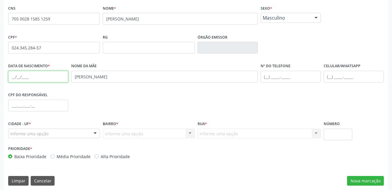
click at [42, 79] on input "text" at bounding box center [38, 77] width 60 height 12
type input "02/02/1956"
click at [73, 131] on div "Informe uma opção" at bounding box center [54, 133] width 92 height 10
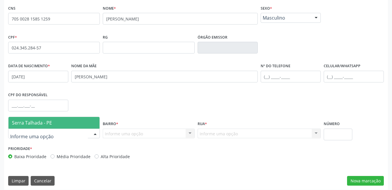
click at [70, 119] on span "Serra Talhada - PE" at bounding box center [53, 123] width 91 height 12
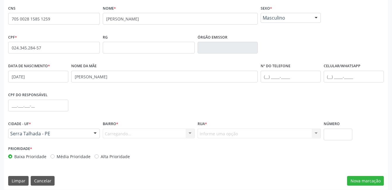
click at [133, 134] on div "Carregando... Nenhum resultado encontrado para: " " Nenhuma opção encontrada. D…" at bounding box center [149, 133] width 92 height 10
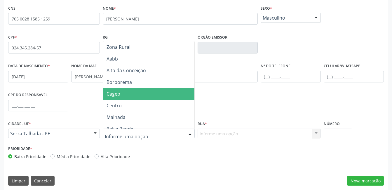
scroll to position [29, 0]
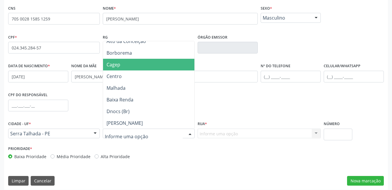
click at [137, 67] on span "Cagep" at bounding box center [150, 65] width 94 height 12
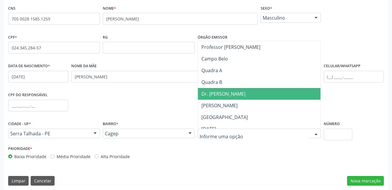
click at [232, 97] on span "Dr. Carlos Chagas" at bounding box center [223, 93] width 44 height 6
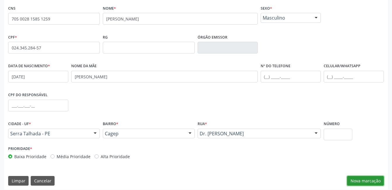
click at [364, 176] on button "Nova marcação" at bounding box center [365, 181] width 37 height 10
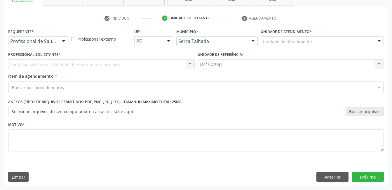
click at [61, 42] on div at bounding box center [63, 41] width 9 height 10
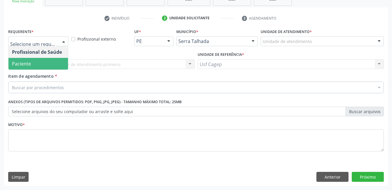
click at [53, 60] on span "Paciente" at bounding box center [37, 64] width 59 height 12
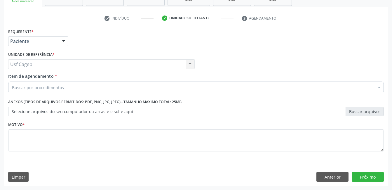
click at [68, 87] on div "Buscar por procedimentos" at bounding box center [195, 87] width 375 height 12
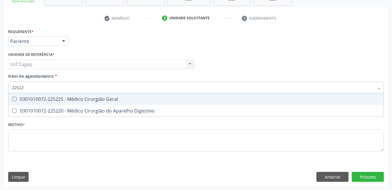
type input "225225"
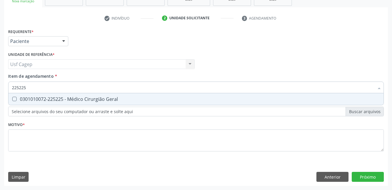
click at [75, 100] on div "0301010072-225225 - Médico Cirurgião Geral" at bounding box center [196, 99] width 368 height 5
checkbox Geral "true"
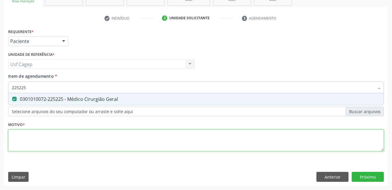
click at [97, 139] on div "Requerente * Paciente Profissional de Saúde Paciente Nenhum resultado encontrad…" at bounding box center [195, 93] width 375 height 132
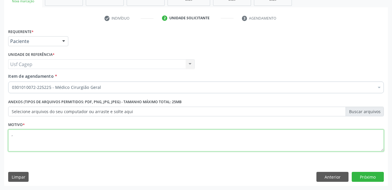
type textarea ",."
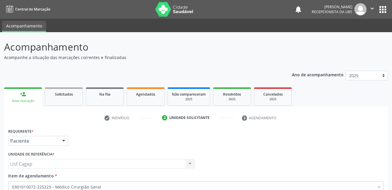
scroll to position [99, 0]
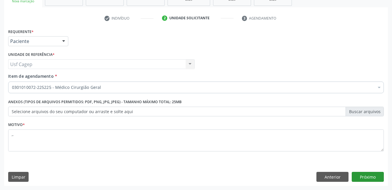
type textarea ",."
click at [359, 175] on button "Próximo" at bounding box center [367, 176] width 32 height 10
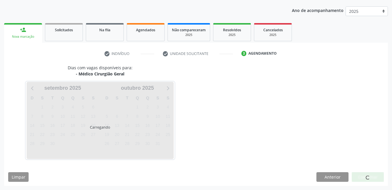
scroll to position [64, 0]
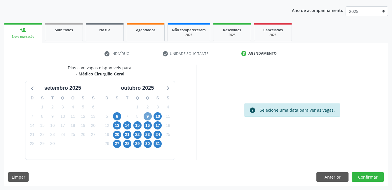
click at [148, 118] on span "9" at bounding box center [147, 116] width 8 height 8
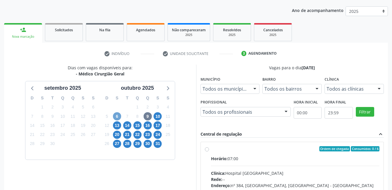
click at [118, 119] on span "6" at bounding box center [117, 116] width 8 height 8
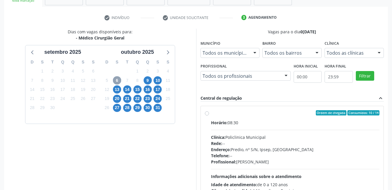
scroll to position [148, 0]
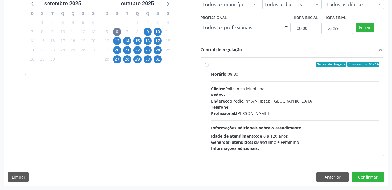
click at [303, 123] on div "Horário: 08:30 Clínica: Policlinica Municipal Rede: -- Endereço: Predio, nº S/N…" at bounding box center [295, 111] width 169 height 80
click at [209, 67] on input "Ordem de chegada Consumidos: 10 / 14 Horário: 08:30 Clínica: Policlinica Munici…" at bounding box center [207, 64] width 4 height 5
radio input "true"
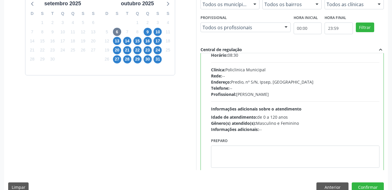
scroll to position [29, 0]
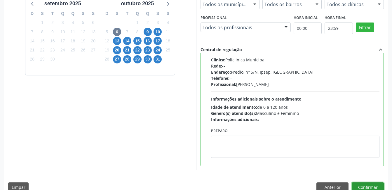
click at [375, 186] on button "Confirmar" at bounding box center [367, 187] width 32 height 10
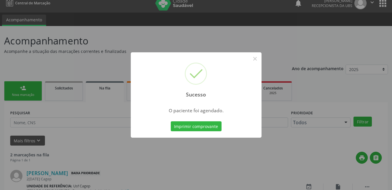
scroll to position [9, 0]
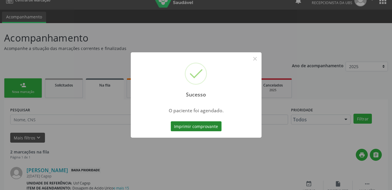
click at [200, 127] on button "Imprimir comprovante" at bounding box center [196, 126] width 51 height 10
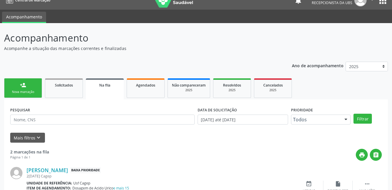
click at [27, 90] on div "Nova marcação" at bounding box center [22, 92] width 29 height 4
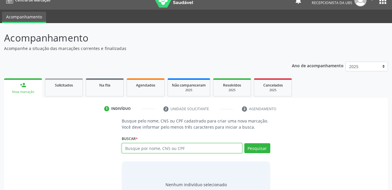
click at [164, 149] on input "text" at bounding box center [182, 148] width 120 height 10
drag, startPoint x: 163, startPoint y: 150, endPoint x: 287, endPoint y: 145, distance: 124.3
click at [287, 145] on div "Busque pelo nome, CNS ou CPF cadastrado para criar uma nova marcação. Você deve…" at bounding box center [195, 163] width 375 height 90
click at [198, 147] on input "text" at bounding box center [182, 148] width 120 height 10
click at [200, 147] on input "text" at bounding box center [182, 148] width 120 height 10
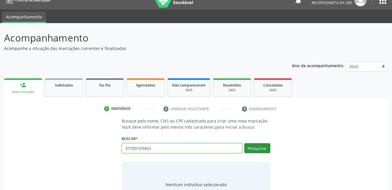
type input "37700103453"
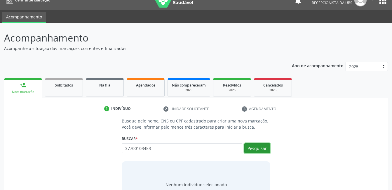
click at [256, 147] on button "Pesquisar" at bounding box center [257, 148] width 26 height 10
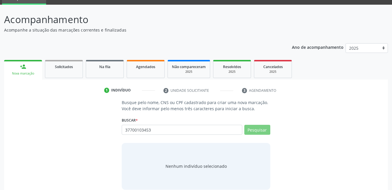
scroll to position [35, 0]
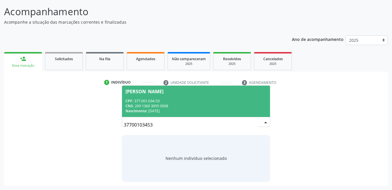
click at [215, 100] on div "CPF: 377.001.034-53" at bounding box center [195, 100] width 141 height 5
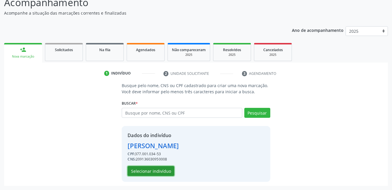
click at [152, 169] on button "Selecionar indivíduo" at bounding box center [150, 171] width 47 height 10
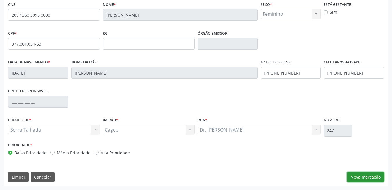
click at [376, 177] on button "Nova marcação" at bounding box center [365, 177] width 37 height 10
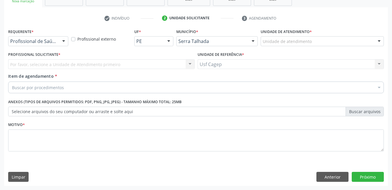
drag, startPoint x: 69, startPoint y: 42, endPoint x: 63, endPoint y: 42, distance: 6.1
click at [69, 42] on div "Requerente * Profissional de Saúde Profissional de Saúde Paciente Nenhum result…" at bounding box center [38, 38] width 63 height 23
click at [63, 42] on div at bounding box center [63, 41] width 9 height 10
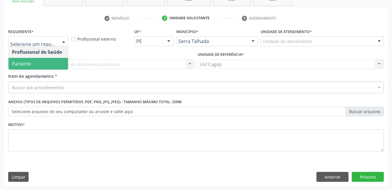
click at [54, 62] on span "Paciente" at bounding box center [37, 64] width 59 height 12
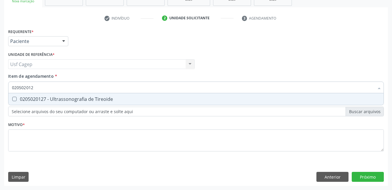
type input "0205020127"
click at [59, 98] on div "0205020127 - Ultrassonografia de Tireoide" at bounding box center [196, 99] width 368 height 5
checkbox Tireoide "true"
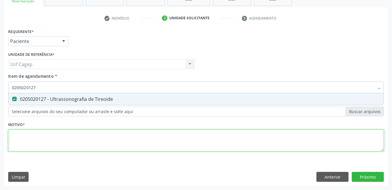
click at [77, 143] on div "Requerente * Paciente Profissional de Saúde Paciente Nenhum resultado encontrad…" at bounding box center [195, 93] width 375 height 132
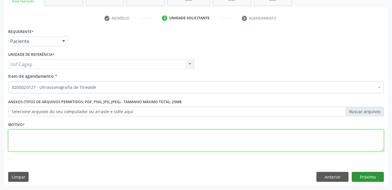
type textarea "."
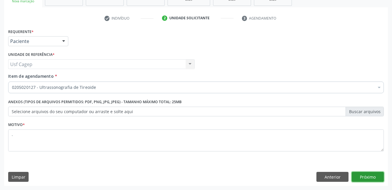
click at [359, 172] on button "Próximo" at bounding box center [367, 176] width 32 height 10
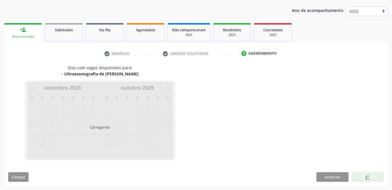
scroll to position [64, 0]
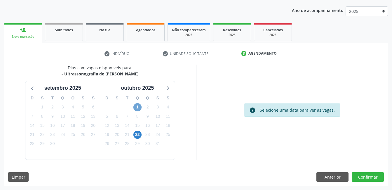
click at [136, 109] on span "1" at bounding box center [137, 107] width 8 height 8
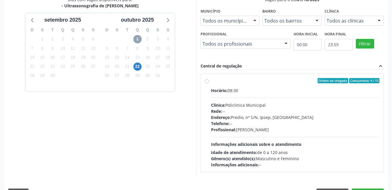
scroll to position [148, 0]
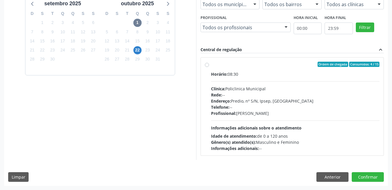
click at [345, 138] on div "Idade de atendimento: de 0 a 120 anos" at bounding box center [295, 136] width 169 height 6
click at [209, 67] on input "Ordem de chegada Consumidos: 4 / 15 Horário: 08:30 Clínica: Policlinica Municip…" at bounding box center [207, 64] width 4 height 5
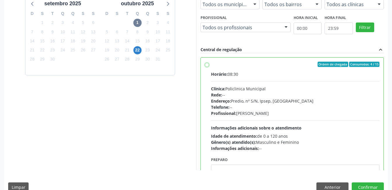
radio input "true"
click at [366, 183] on button "Confirmar" at bounding box center [367, 187] width 32 height 10
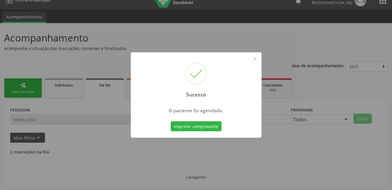
scroll to position [3, 0]
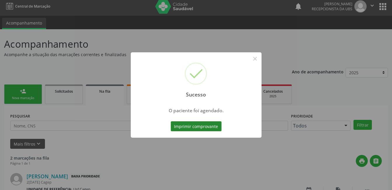
click at [207, 126] on button "Imprimir comprovante" at bounding box center [196, 126] width 51 height 10
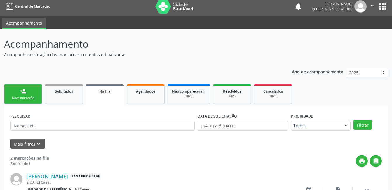
click at [31, 93] on link "person_add Nova marcação" at bounding box center [23, 94] width 38 height 20
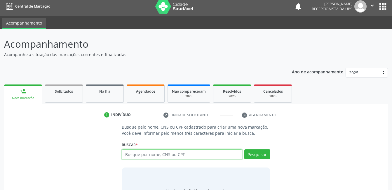
click at [157, 154] on input "text" at bounding box center [182, 154] width 120 height 10
type input "702408534059021"
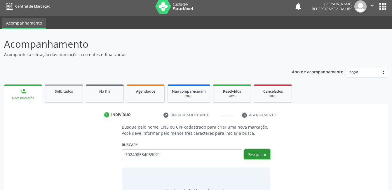
click at [255, 154] on button "Pesquisar" at bounding box center [257, 154] width 26 height 10
click at [229, 146] on div "Buscar * 702408534059021 Busque por nome, CNS ou CPF Nenhum resultado encontrad…" at bounding box center [196, 151] width 148 height 23
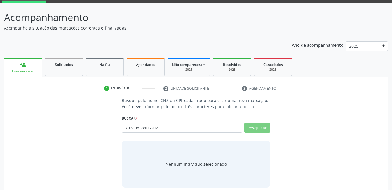
scroll to position [35, 0]
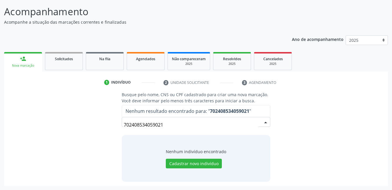
click at [171, 125] on input "702408534059021" at bounding box center [191, 125] width 134 height 12
click at [230, 121] on input "702408534059021" at bounding box center [191, 125] width 134 height 12
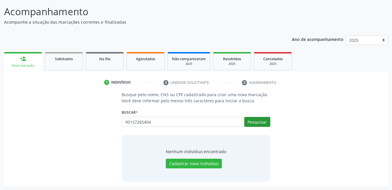
type input "90157265404"
click at [247, 126] on button "Pesquisar" at bounding box center [257, 122] width 26 height 10
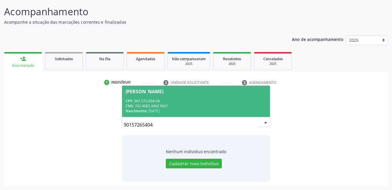
click at [233, 103] on div "CNS: 702 4085 3402 9021" at bounding box center [195, 105] width 141 height 5
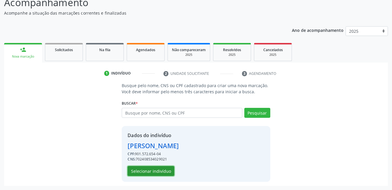
click at [162, 169] on button "Selecionar indivíduo" at bounding box center [150, 171] width 47 height 10
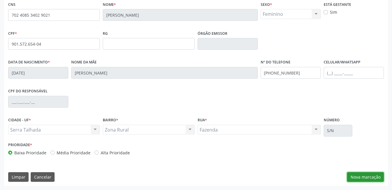
click at [357, 174] on button "Nova marcação" at bounding box center [365, 177] width 37 height 10
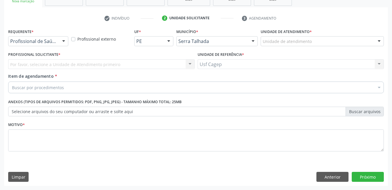
scroll to position [99, 0]
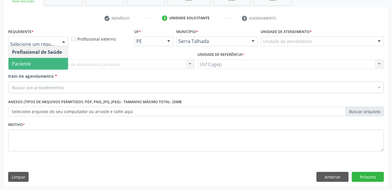
click at [54, 62] on span "Paciente" at bounding box center [37, 64] width 59 height 12
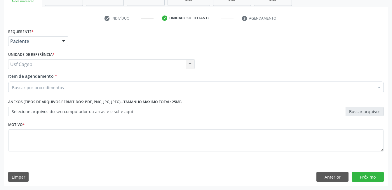
click at [63, 88] on div "Buscar por procedimentos" at bounding box center [195, 87] width 375 height 12
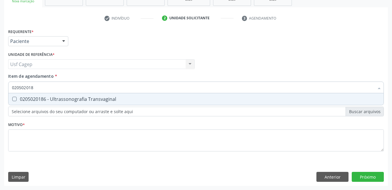
type input "0205020186"
click at [75, 101] on div "0205020186 - Ultrassonografia Transvaginal" at bounding box center [196, 99] width 368 height 5
checkbox Transvaginal "true"
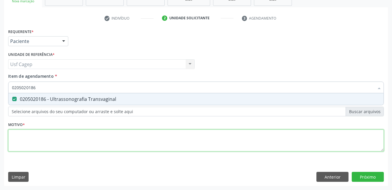
click at [83, 139] on div "Requerente * Paciente Profissional de Saúde Paciente Nenhum resultado encontrad…" at bounding box center [195, 93] width 375 height 132
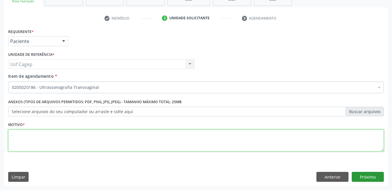
type textarea "."
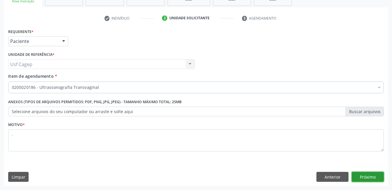
click at [358, 179] on button "Próximo" at bounding box center [367, 176] width 32 height 10
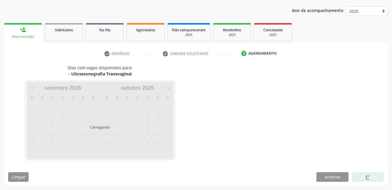
scroll to position [64, 0]
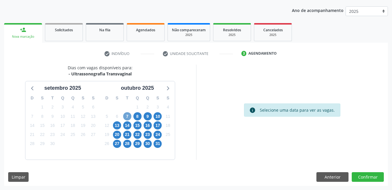
click at [125, 118] on span "7" at bounding box center [127, 116] width 8 height 8
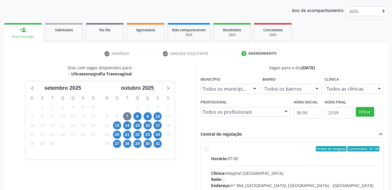
click at [209, 151] on input "Ordem de chegada Consumidos: 19 / 20 Horário: 07:00 Clínica: Hospital Sao Franc…" at bounding box center [207, 148] width 4 height 5
radio input "true"
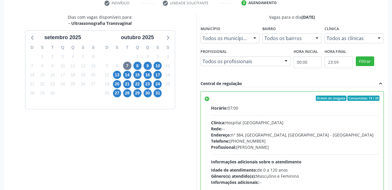
scroll to position [159, 0]
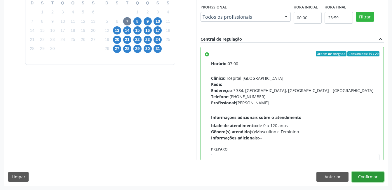
click at [368, 178] on button "Confirmar" at bounding box center [367, 176] width 32 height 10
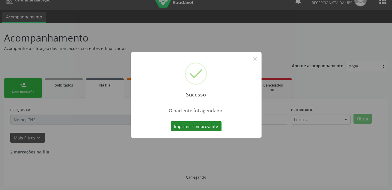
scroll to position [3, 0]
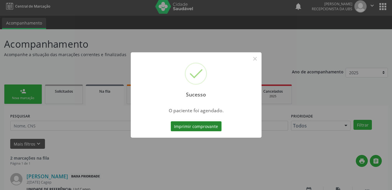
click at [186, 125] on button "Imprimir comprovante" at bounding box center [196, 126] width 51 height 10
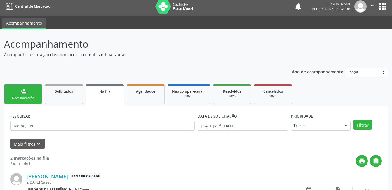
click at [37, 95] on link "person_add Nova marcação" at bounding box center [23, 94] width 38 height 20
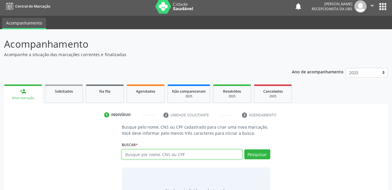
click at [146, 153] on input "text" at bounding box center [182, 154] width 120 height 10
type input "898003725887308"
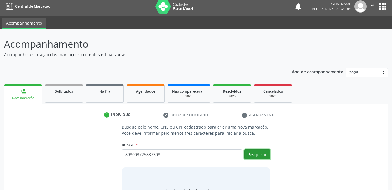
click at [246, 150] on button "Pesquisar" at bounding box center [257, 154] width 26 height 10
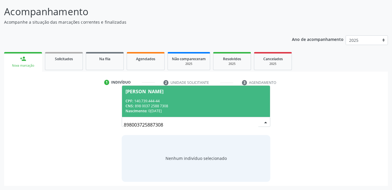
click at [240, 96] on span "Alane Mylena da Silva Lima CPF: 140.739.444-44 CNS: 898 0037 2588 7308 Nascimen…" at bounding box center [196, 100] width 148 height 31
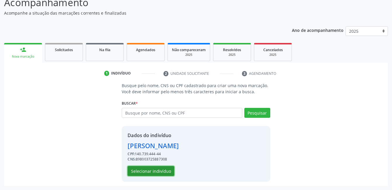
click at [159, 172] on button "Selecionar indivíduo" at bounding box center [150, 171] width 47 height 10
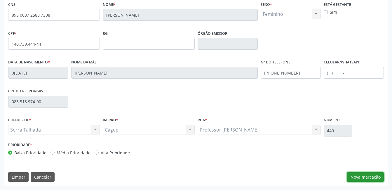
click at [376, 178] on button "Nova marcação" at bounding box center [365, 177] width 37 height 10
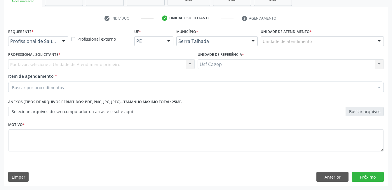
scroll to position [99, 0]
click at [62, 45] on div at bounding box center [63, 41] width 9 height 10
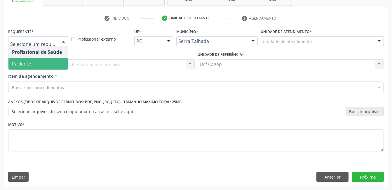
click at [52, 60] on span "Paciente" at bounding box center [37, 64] width 59 height 12
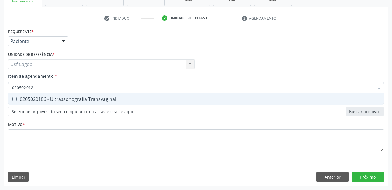
type input "0205020186"
click at [67, 104] on span "0205020186 - Ultrassonografia Transvaginal" at bounding box center [195, 99] width 375 height 12
checkbox Transvaginal "true"
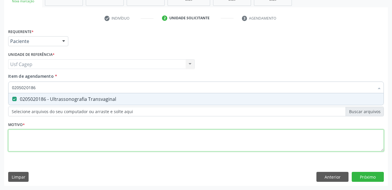
click at [71, 142] on div "Requerente * Paciente Profissional de Saúde Paciente Nenhum resultado encontrad…" at bounding box center [195, 93] width 375 height 132
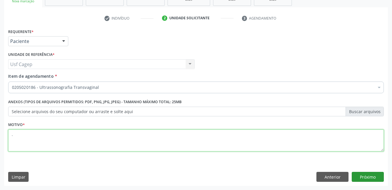
type textarea "."
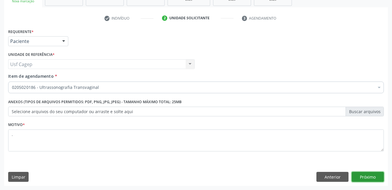
click at [363, 174] on button "Próximo" at bounding box center [367, 176] width 32 height 10
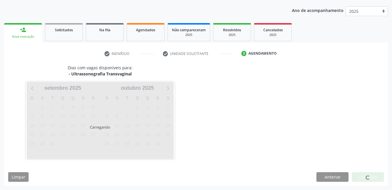
scroll to position [64, 0]
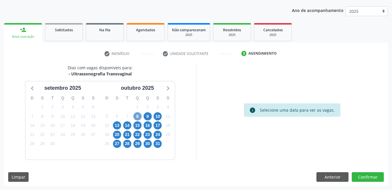
click at [136, 118] on span "8" at bounding box center [137, 116] width 8 height 8
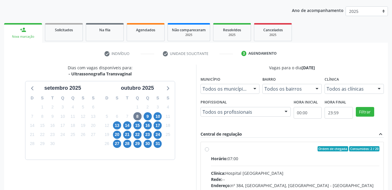
click at [263, 161] on div "Horário: 07:00" at bounding box center [295, 158] width 169 height 6
click at [209, 151] on input "Ordem de chegada Consumidos: 2 / 20 Horário: 07:00 Clínica: Hospital Sao Franci…" at bounding box center [207, 148] width 4 height 5
radio input "true"
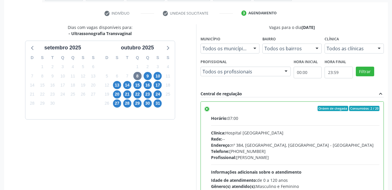
scroll to position [159, 0]
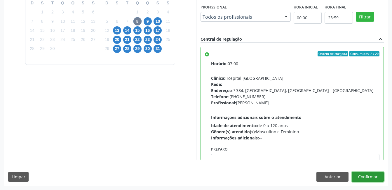
click at [360, 176] on button "Confirmar" at bounding box center [367, 176] width 32 height 10
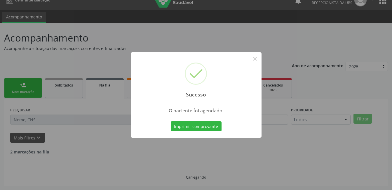
scroll to position [3, 0]
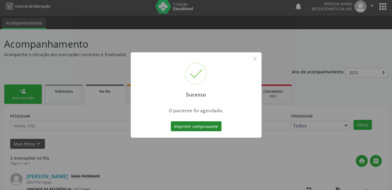
click at [184, 125] on button "Imprimir comprovante" at bounding box center [196, 126] width 51 height 10
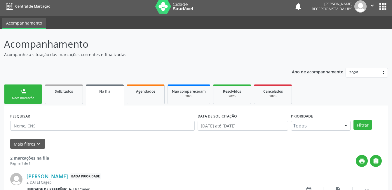
click at [35, 87] on link "person_add Nova marcação" at bounding box center [23, 94] width 38 height 20
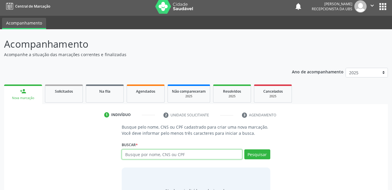
click at [147, 158] on input "text" at bounding box center [182, 154] width 120 height 10
paste input "162525573080018"
drag, startPoint x: 242, startPoint y: 153, endPoint x: 251, endPoint y: 154, distance: 9.1
click at [244, 153] on div "Busque por nome, CNS ou CPF Nenhum resultado encontrado para: " " Não há nenhum…" at bounding box center [196, 156] width 148 height 14
type input "162525573080018"
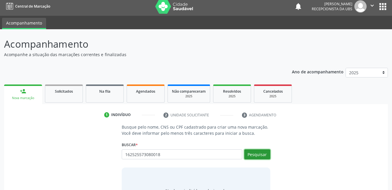
click at [251, 154] on button "Pesquisar" at bounding box center [257, 154] width 26 height 10
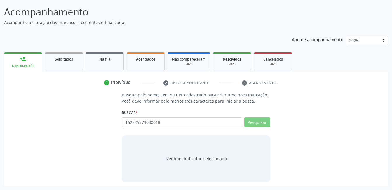
scroll to position [35, 0]
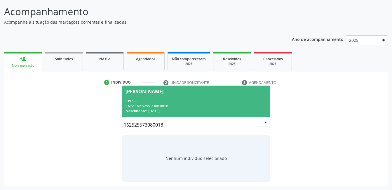
click at [181, 104] on div "CNS: 162 5255 7308 0018" at bounding box center [195, 105] width 141 height 5
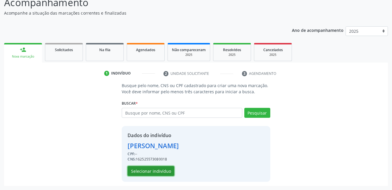
click at [154, 171] on button "Selecionar indivíduo" at bounding box center [150, 171] width 47 height 10
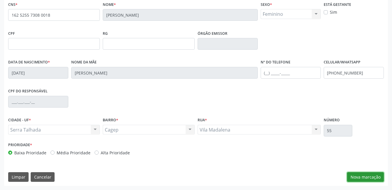
click at [362, 180] on button "Nova marcação" at bounding box center [365, 177] width 37 height 10
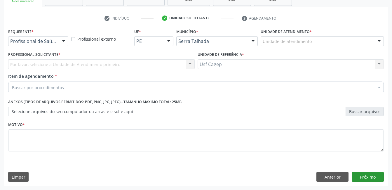
scroll to position [99, 0]
click at [43, 36] on div "Requerente * Profissional de Saúde Profissional de Saúde Paciente Nenhum result…" at bounding box center [38, 36] width 60 height 19
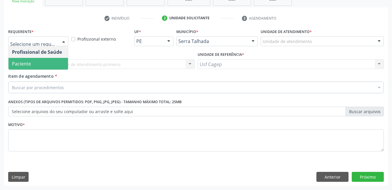
click at [49, 62] on span "Paciente" at bounding box center [37, 64] width 59 height 12
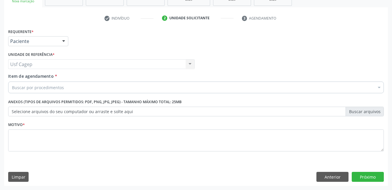
click at [58, 83] on div "Buscar por procedimentos" at bounding box center [195, 87] width 375 height 12
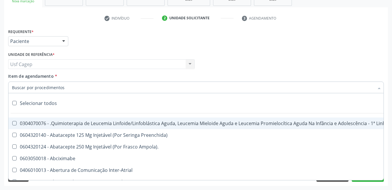
click at [58, 86] on input "Item de agendamento *" at bounding box center [193, 87] width 362 height 12
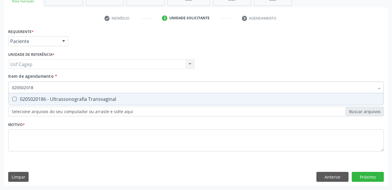
type input "0205020186"
click at [65, 97] on div "0205020186 - Ultrassonografia Transvaginal" at bounding box center [196, 99] width 368 height 5
checkbox Transvaginal "true"
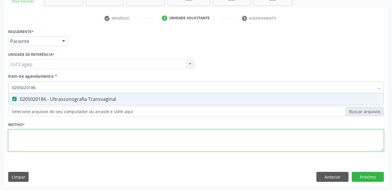
click at [83, 143] on div "Requerente * Paciente Profissional de Saúde Paciente Nenhum resultado encontrad…" at bounding box center [195, 93] width 375 height 132
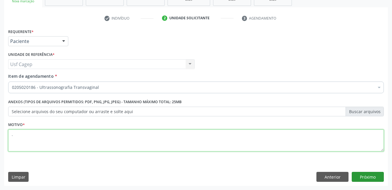
type textarea "."
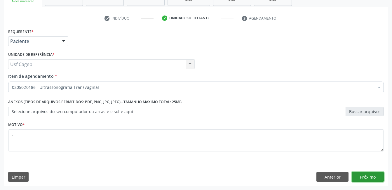
click at [377, 175] on button "Próximo" at bounding box center [367, 176] width 32 height 10
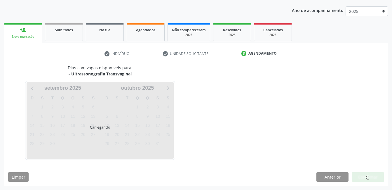
scroll to position [64, 0]
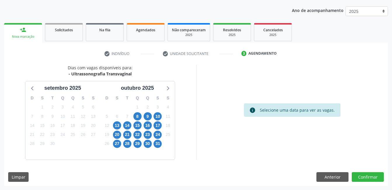
click at [131, 110] on div "30" at bounding box center [127, 106] width 10 height 9
click at [134, 116] on span "8" at bounding box center [137, 116] width 8 height 8
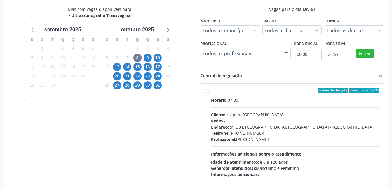
click at [259, 147] on div "Horário: 07:00 Clínica: Hospital Sao Francisco Rede: -- Endereço: nº 384, Varze…" at bounding box center [295, 137] width 169 height 80
click at [209, 93] on input "Ordem de chegada Consumidos: 3 / 20 Horário: 07:00 Clínica: Hospital Sao Franci…" at bounding box center [207, 89] width 4 height 5
radio input "true"
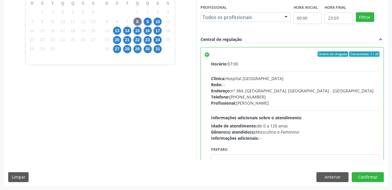
scroll to position [159, 0]
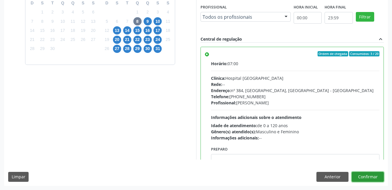
click at [378, 172] on button "Confirmar" at bounding box center [367, 176] width 32 height 10
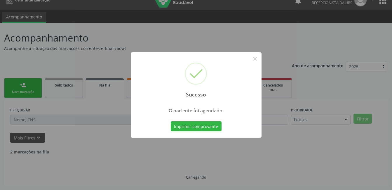
scroll to position [3, 0]
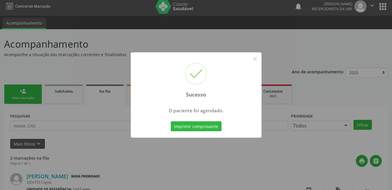
click at [210, 131] on div "Imprimir comprovante Cancel" at bounding box center [195, 126] width 53 height 12
click at [208, 126] on button "Imprimir comprovante" at bounding box center [196, 126] width 51 height 10
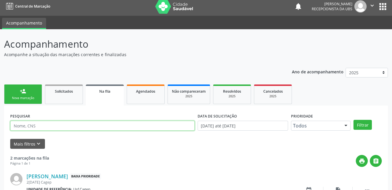
drag, startPoint x: 21, startPoint y: 122, endPoint x: 24, endPoint y: 119, distance: 4.1
click at [24, 119] on div "PESQUISAR" at bounding box center [102, 122] width 187 height 23
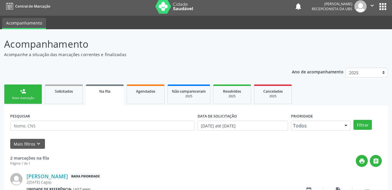
click at [10, 90] on link "person_add Nova marcação" at bounding box center [23, 94] width 38 height 20
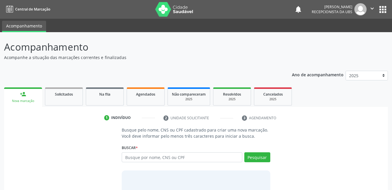
scroll to position [3, 0]
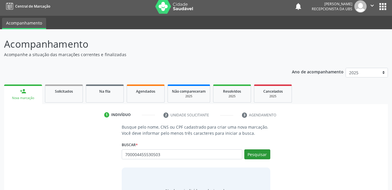
type input "700004455530503"
click at [263, 157] on button "Pesquisar" at bounding box center [257, 154] width 26 height 10
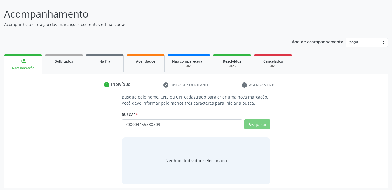
scroll to position [35, 0]
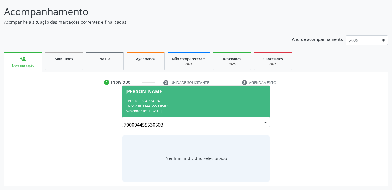
click at [223, 110] on div "Nascimento: 12/09/2022" at bounding box center [195, 110] width 141 height 5
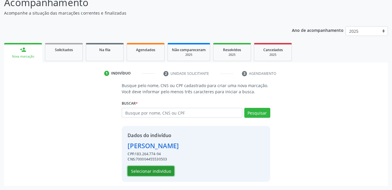
click at [169, 168] on button "Selecionar indivíduo" at bounding box center [150, 171] width 47 height 10
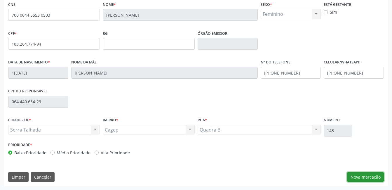
click at [368, 176] on button "Nova marcação" at bounding box center [365, 177] width 37 height 10
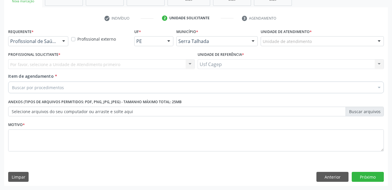
scroll to position [99, 0]
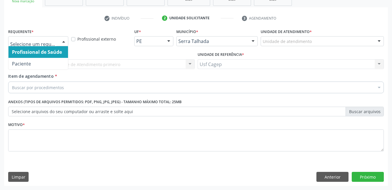
click at [53, 38] on div at bounding box center [38, 41] width 60 height 10
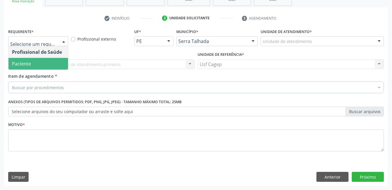
click at [53, 61] on span "Paciente" at bounding box center [37, 64] width 59 height 12
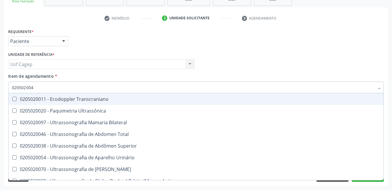
type input "0205020046"
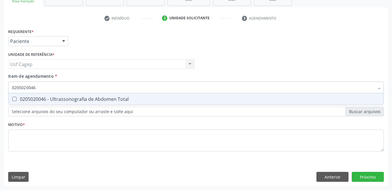
click at [69, 98] on div "0205020046 - Ultrassonografia de Abdomen Total" at bounding box center [196, 99] width 368 height 5
checkbox Total "true"
click at [80, 152] on div "Requerente * Paciente Profissional de Saúde Paciente Nenhum resultado encontrad…" at bounding box center [195, 93] width 375 height 132
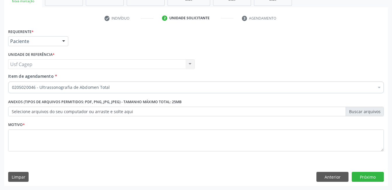
click at [80, 145] on div "Requerente * Paciente Profissional de Saúde Paciente Nenhum resultado encontrad…" at bounding box center [195, 93] width 375 height 132
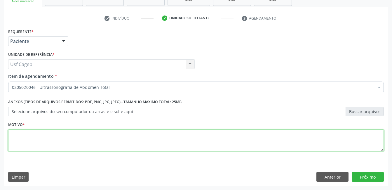
click at [80, 145] on textarea at bounding box center [195, 140] width 375 height 22
type textarea "."
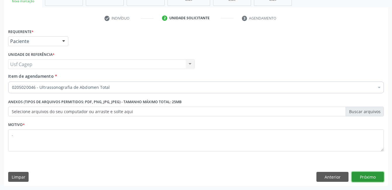
click at [364, 174] on button "Próximo" at bounding box center [367, 176] width 32 height 10
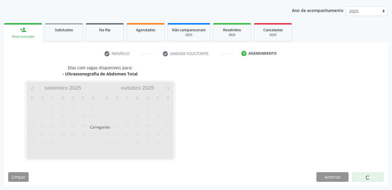
scroll to position [64, 0]
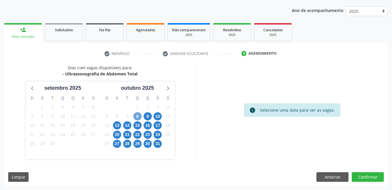
click at [140, 118] on span "8" at bounding box center [137, 116] width 8 height 8
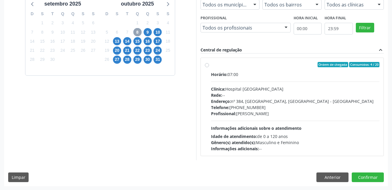
scroll to position [148, 0]
click at [286, 128] on span "Informações adicionais sobre o atendimento" at bounding box center [256, 128] width 90 height 6
click at [209, 67] on input "Ordem de chegada Consumidos: 4 / 20 Horário: 07:00 Clínica: Hospital Sao Franci…" at bounding box center [207, 64] width 4 height 5
radio input "true"
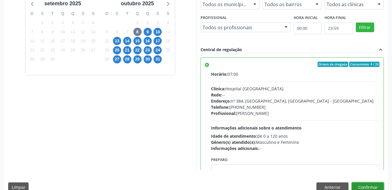
click at [364, 186] on button "Confirmar" at bounding box center [367, 187] width 32 height 10
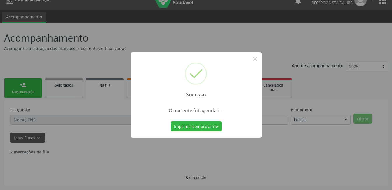
scroll to position [3, 0]
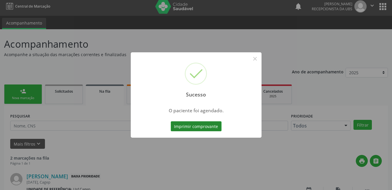
click at [206, 122] on button "Imprimir comprovante" at bounding box center [196, 126] width 51 height 10
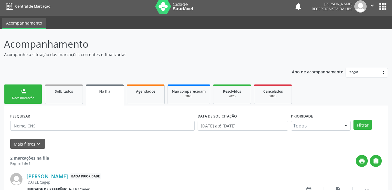
drag, startPoint x: 24, startPoint y: 92, endPoint x: 36, endPoint y: 99, distance: 14.1
click at [24, 92] on div "person_add" at bounding box center [23, 91] width 6 height 6
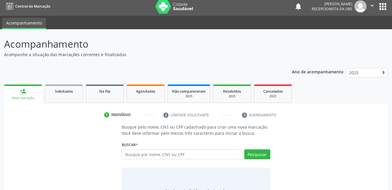
click at [36, 99] on div "Nova marcação" at bounding box center [23, 98] width 30 height 4
click at [130, 155] on input "text" at bounding box center [182, 154] width 120 height 10
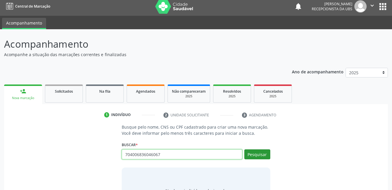
type input "704006836046067"
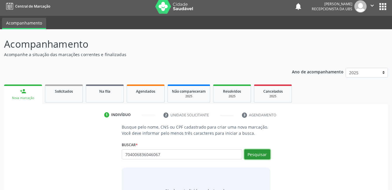
click at [253, 158] on button "Pesquisar" at bounding box center [257, 154] width 26 height 10
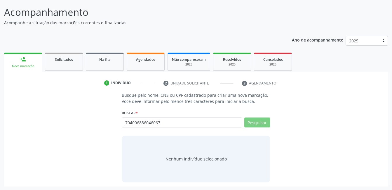
scroll to position [35, 0]
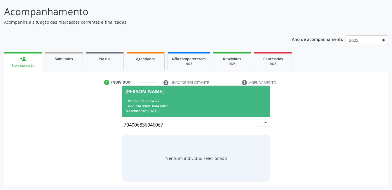
click at [222, 94] on span "Maria da Penha Barboza CPF: 680.192.974-72 CNS: 704 0068 3604 6067 Nascimento: …" at bounding box center [196, 100] width 148 height 31
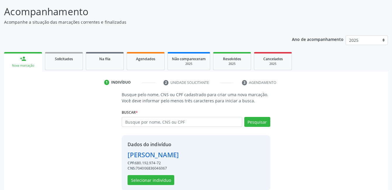
scroll to position [44, 0]
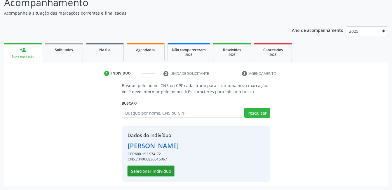
click at [171, 167] on button "Selecionar indivíduo" at bounding box center [150, 171] width 47 height 10
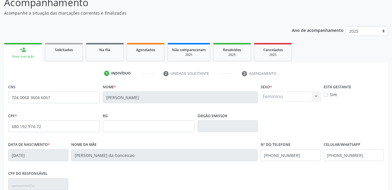
scroll to position [127, 0]
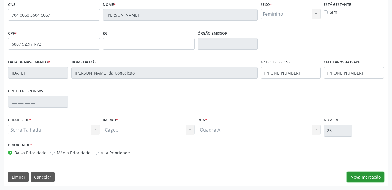
click at [378, 179] on button "Nova marcação" at bounding box center [365, 177] width 37 height 10
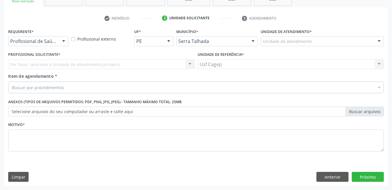
scroll to position [99, 0]
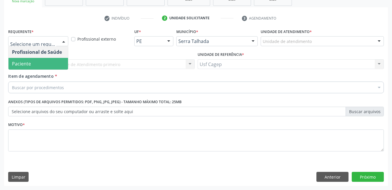
click at [61, 63] on span "Paciente" at bounding box center [37, 64] width 59 height 12
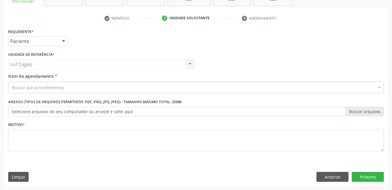
click at [99, 88] on div "Buscar por procedimentos" at bounding box center [195, 87] width 375 height 12
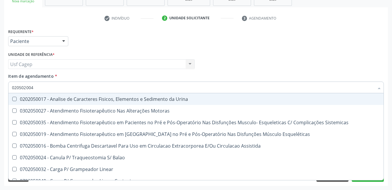
type input "0205020046"
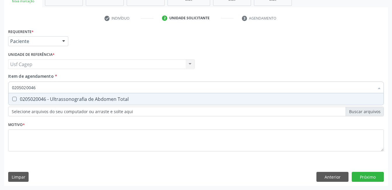
click at [102, 97] on div "0205020046 - Ultrassonografia de Abdomen Total" at bounding box center [196, 99] width 368 height 5
checkbox Total "true"
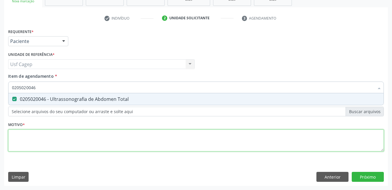
click at [103, 138] on div "Requerente * Paciente Profissional de Saúde Paciente Nenhum resultado encontrad…" at bounding box center [195, 93] width 375 height 132
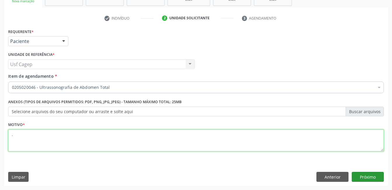
type textarea "."
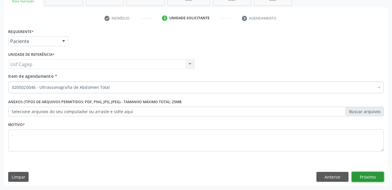
click at [356, 176] on button "Próximo" at bounding box center [367, 176] width 32 height 10
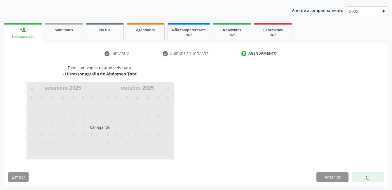
scroll to position [64, 0]
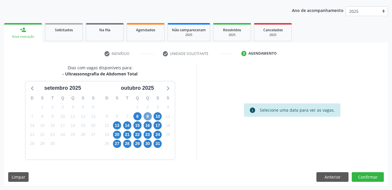
click at [146, 116] on span "9" at bounding box center [147, 116] width 8 height 8
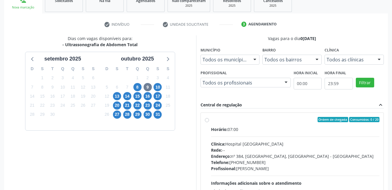
click at [266, 153] on div "Endereço: nº 384, Varzea, Serra Talhada - PE" at bounding box center [295, 156] width 169 height 6
click at [209, 122] on input "Ordem de chegada Consumidos: 0 / 20 Horário: 07:00 Clínica: Hospital Sao Franci…" at bounding box center [207, 119] width 4 height 5
radio input "true"
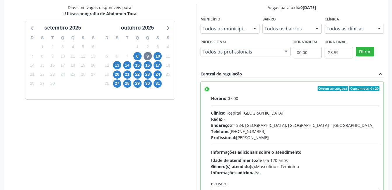
scroll to position [159, 0]
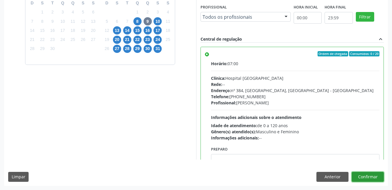
click at [359, 176] on button "Confirmar" at bounding box center [367, 176] width 32 height 10
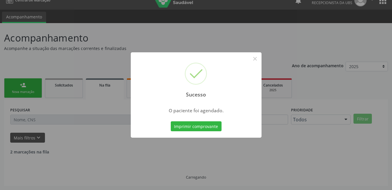
scroll to position [3, 0]
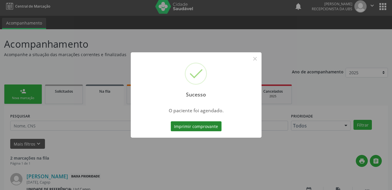
click at [190, 129] on button "Imprimir comprovante" at bounding box center [196, 126] width 51 height 10
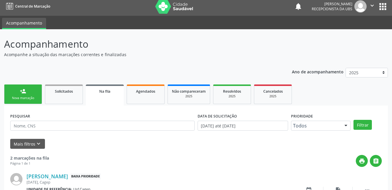
click at [27, 98] on div "Nova marcação" at bounding box center [22, 98] width 29 height 4
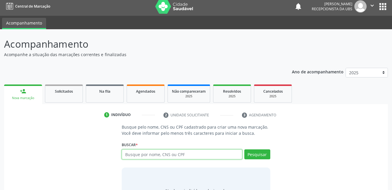
click at [160, 153] on input "text" at bounding box center [182, 154] width 120 height 10
type input "70240850059728"
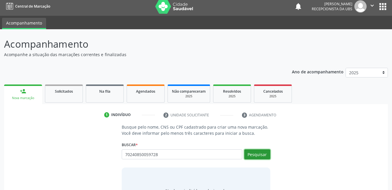
click at [262, 152] on button "Pesquisar" at bounding box center [257, 154] width 26 height 10
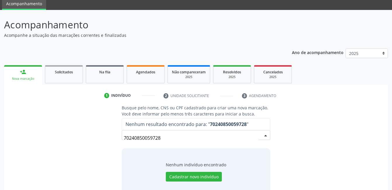
scroll to position [32, 0]
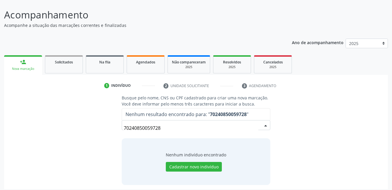
click at [225, 128] on input "70240850059728" at bounding box center [191, 128] width 134 height 12
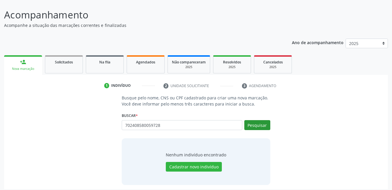
type input "702408580059728"
click at [256, 125] on button "Pesquisar" at bounding box center [257, 125] width 26 height 10
type input "702408580059728"
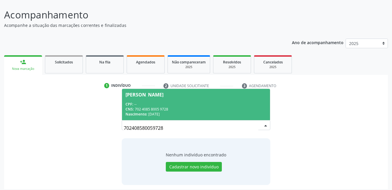
click at [245, 112] on div "Nascimento: 16/08/1997" at bounding box center [195, 113] width 141 height 5
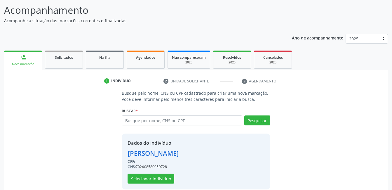
scroll to position [44, 0]
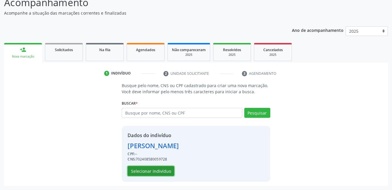
click at [162, 173] on button "Selecionar indivíduo" at bounding box center [150, 171] width 47 height 10
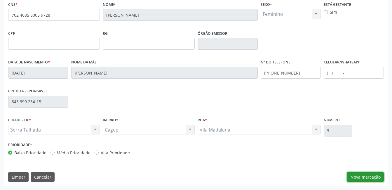
click at [360, 178] on button "Nova marcação" at bounding box center [365, 177] width 37 height 10
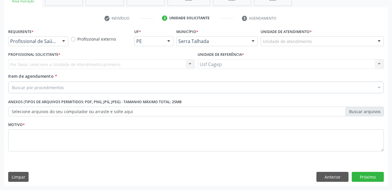
click at [59, 42] on div at bounding box center [63, 41] width 9 height 10
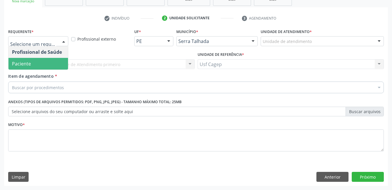
click at [59, 61] on span "Paciente" at bounding box center [37, 64] width 59 height 12
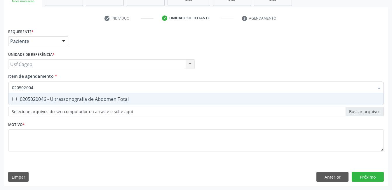
type input "0205020046"
click at [68, 97] on div "0205020046 - Ultrassonografia de Abdomen Total" at bounding box center [196, 99] width 368 height 5
checkbox Total "true"
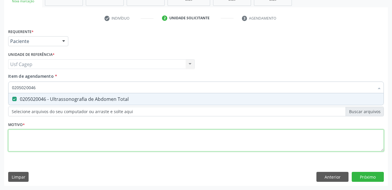
click at [83, 139] on div "Requerente * Paciente Profissional de Saúde Paciente Nenhum resultado encontrad…" at bounding box center [195, 93] width 375 height 132
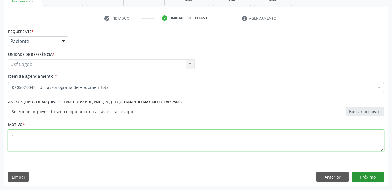
type textarea "."
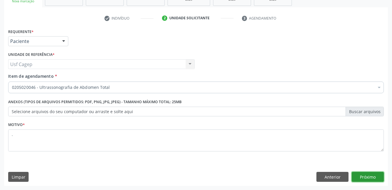
click at [373, 171] on button "Próximo" at bounding box center [367, 176] width 32 height 10
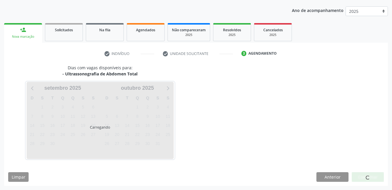
scroll to position [64, 0]
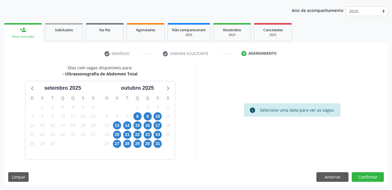
click at [143, 118] on div "9" at bounding box center [147, 116] width 8 height 9
click at [145, 117] on span "9" at bounding box center [147, 116] width 8 height 8
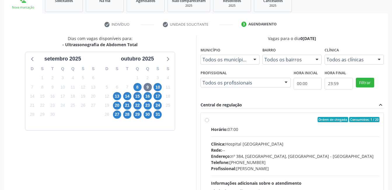
click at [279, 150] on div "Rede: --" at bounding box center [295, 150] width 169 height 6
click at [209, 122] on input "Ordem de chegada Consumidos: 1 / 20 Horário: 07:00 Clínica: Hospital Sao Franci…" at bounding box center [207, 119] width 4 height 5
radio input "true"
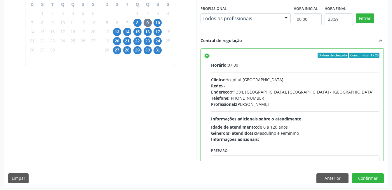
scroll to position [159, 0]
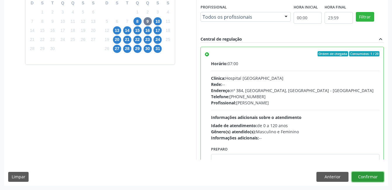
click at [368, 177] on button "Confirmar" at bounding box center [367, 176] width 32 height 10
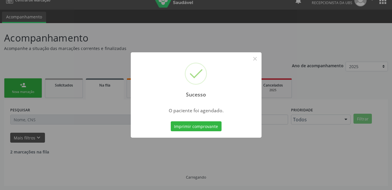
scroll to position [3, 0]
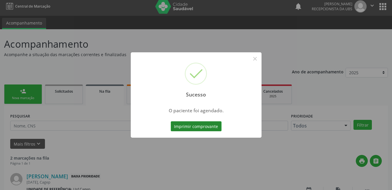
click at [180, 128] on button "Imprimir comprovante" at bounding box center [196, 126] width 51 height 10
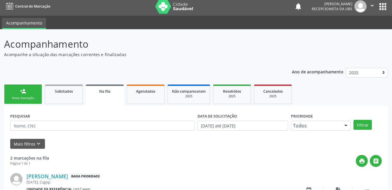
click at [23, 94] on div "person_add" at bounding box center [23, 91] width 6 height 6
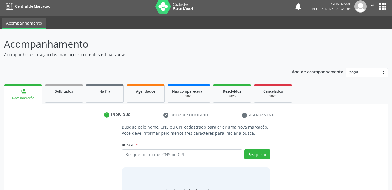
click at [23, 94] on div "person_add" at bounding box center [23, 91] width 6 height 6
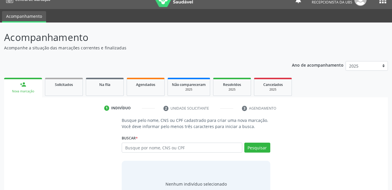
scroll to position [32, 0]
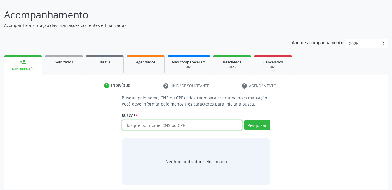
click at [170, 127] on input "text" at bounding box center [182, 125] width 120 height 10
type input "702801151494163"
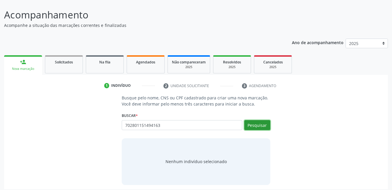
click at [262, 125] on button "Pesquisar" at bounding box center [257, 125] width 26 height 10
type input "702801151494163"
click at [253, 126] on button "Pesquisar" at bounding box center [257, 125] width 26 height 10
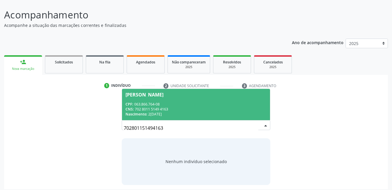
click at [175, 106] on div "CPF: 063.866.764-08" at bounding box center [195, 103] width 141 height 5
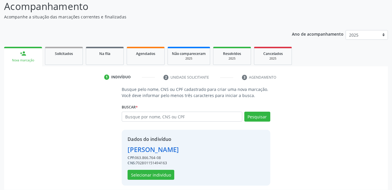
scroll to position [44, 0]
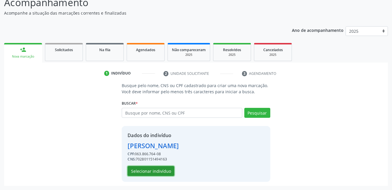
click at [155, 173] on button "Selecionar indivíduo" at bounding box center [150, 171] width 47 height 10
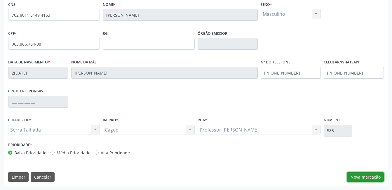
click at [369, 172] on button "Nova marcação" at bounding box center [365, 177] width 37 height 10
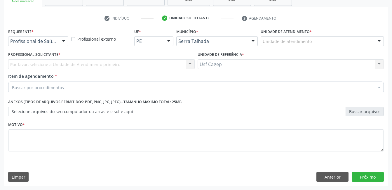
scroll to position [99, 0]
click at [59, 41] on div "Profissional de Saúde Profissional de Saúde Paciente Nenhum resultado encontrad…" at bounding box center [38, 41] width 60 height 10
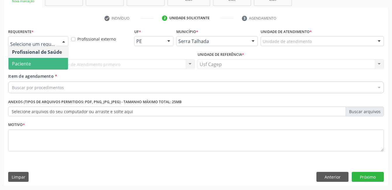
click at [60, 62] on span "Paciente" at bounding box center [37, 64] width 59 height 12
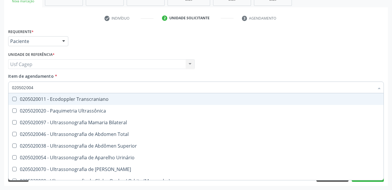
type input "0205020046"
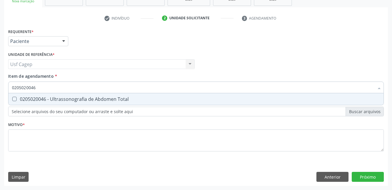
click at [62, 101] on div "0205020046 - Ultrassonografia de Abdomen Total" at bounding box center [196, 99] width 368 height 5
checkbox Total "true"
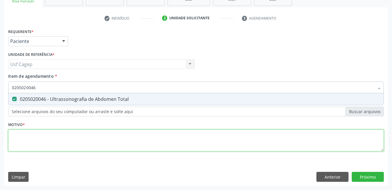
click at [71, 147] on div "Requerente * Paciente Profissional de Saúde Paciente Nenhum resultado encontrad…" at bounding box center [195, 93] width 375 height 132
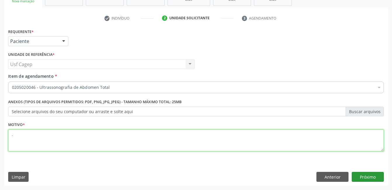
type textarea "."
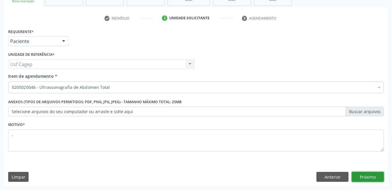
click at [363, 175] on button "Próximo" at bounding box center [367, 176] width 32 height 10
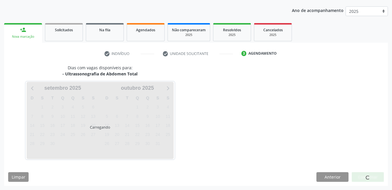
scroll to position [64, 0]
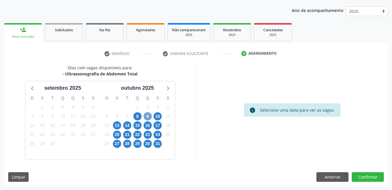
click at [148, 117] on span "9" at bounding box center [147, 116] width 8 height 8
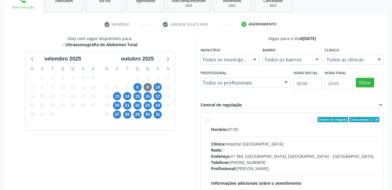
click at [282, 154] on div "Endereço: nº 384, Varzea, Serra Talhada - PE" at bounding box center [295, 156] width 169 height 6
click at [209, 122] on input "Ordem de chegada Consumidos: 2 / 20 Horário: 07:00 Clínica: Hospital Sao Franci…" at bounding box center [207, 119] width 4 height 5
radio input "true"
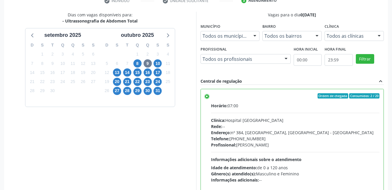
scroll to position [159, 0]
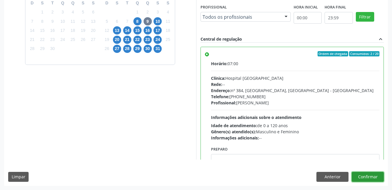
click at [374, 179] on button "Confirmar" at bounding box center [367, 176] width 32 height 10
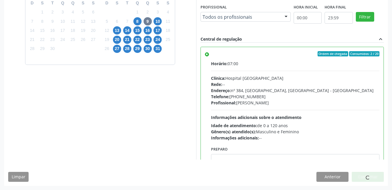
scroll to position [3, 0]
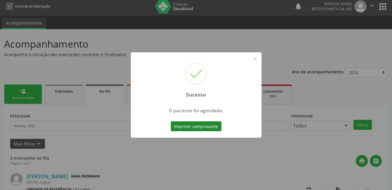
click at [196, 125] on button "Imprimir comprovante" at bounding box center [196, 126] width 51 height 10
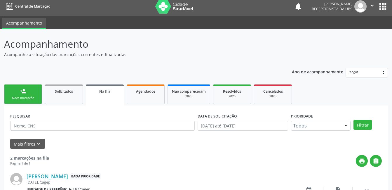
scroll to position [3, 0]
